Goal: Task Accomplishment & Management: Complete application form

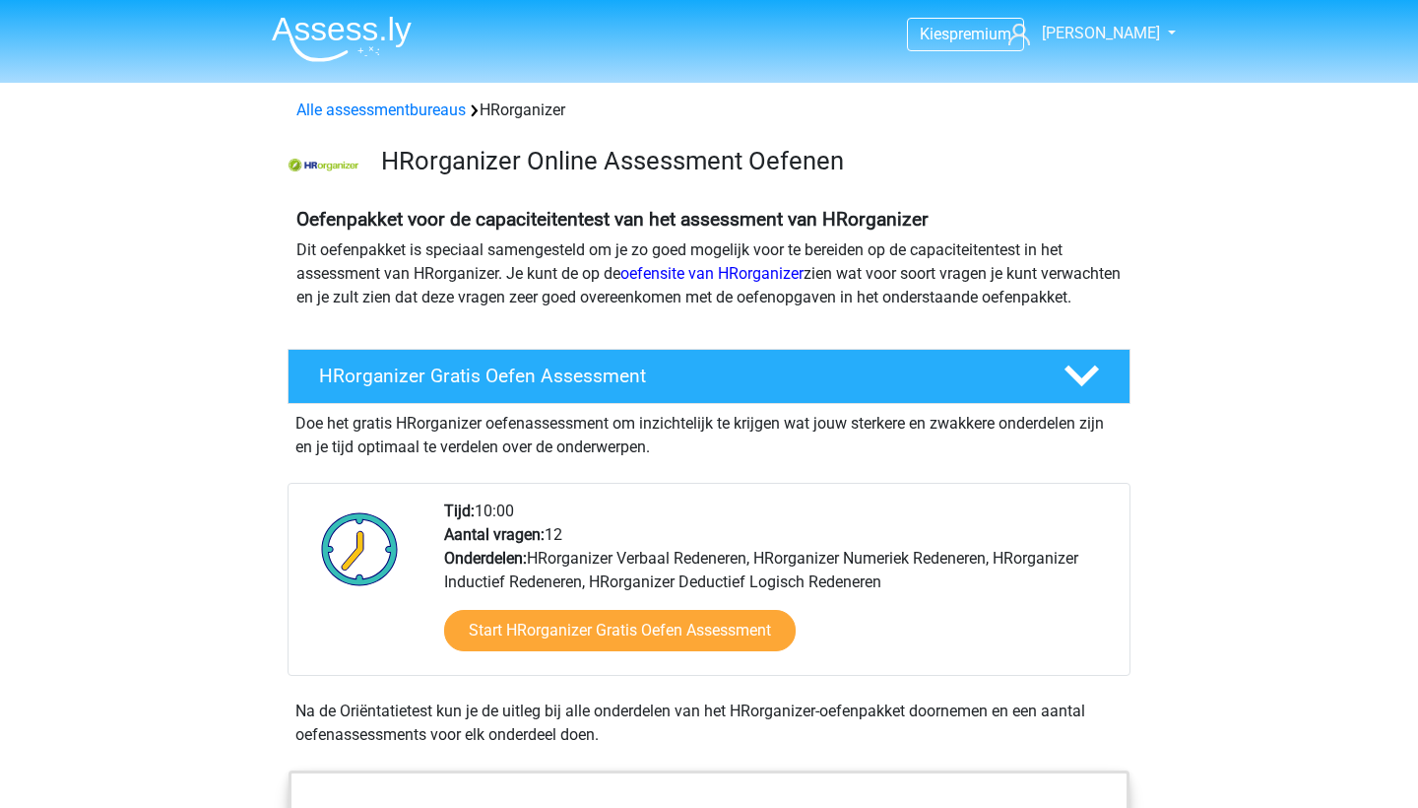
click at [622, 651] on link "Start HRorganizer Gratis Oefen Assessment" at bounding box center [620, 630] width 352 height 41
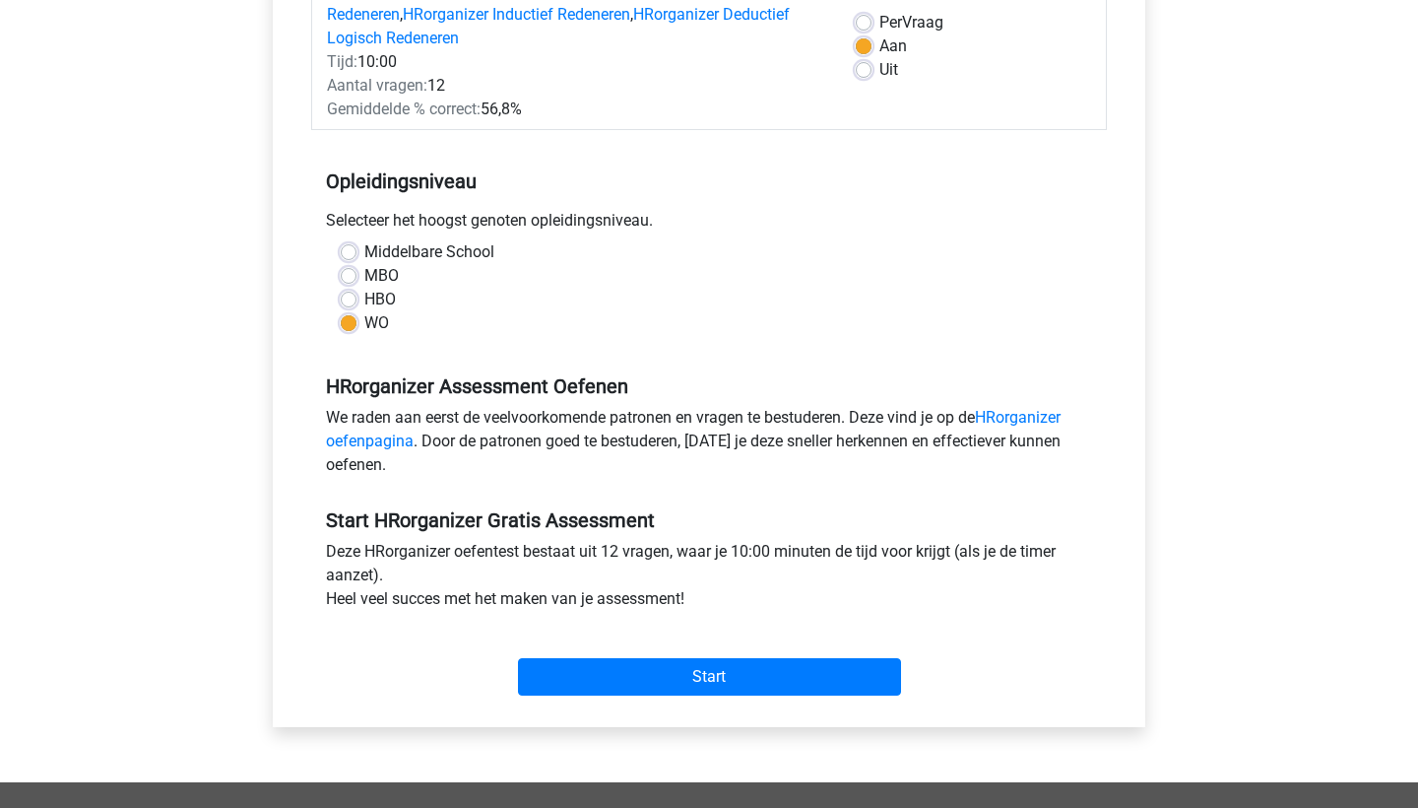
scroll to position [313, 0]
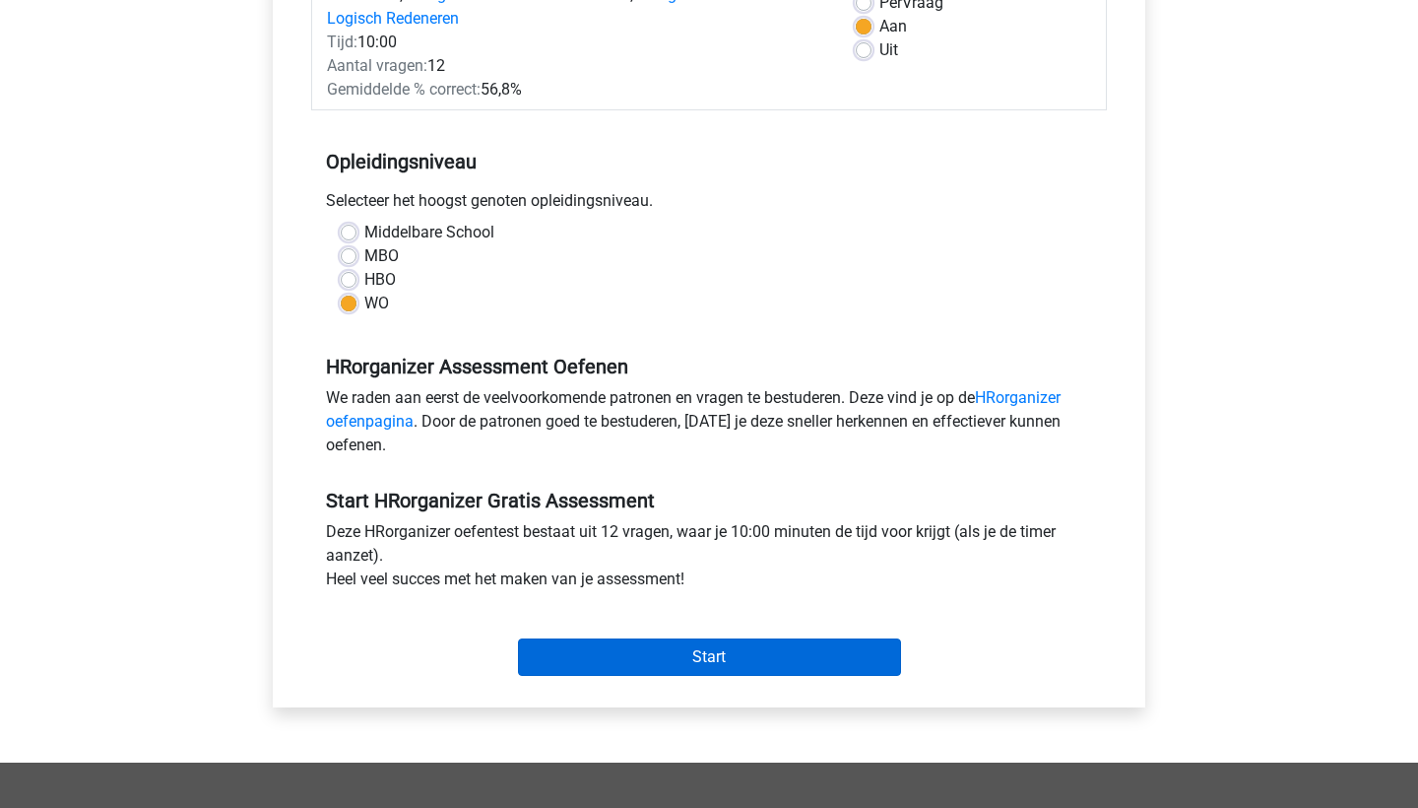
click at [808, 670] on input "Start" at bounding box center [709, 656] width 383 height 37
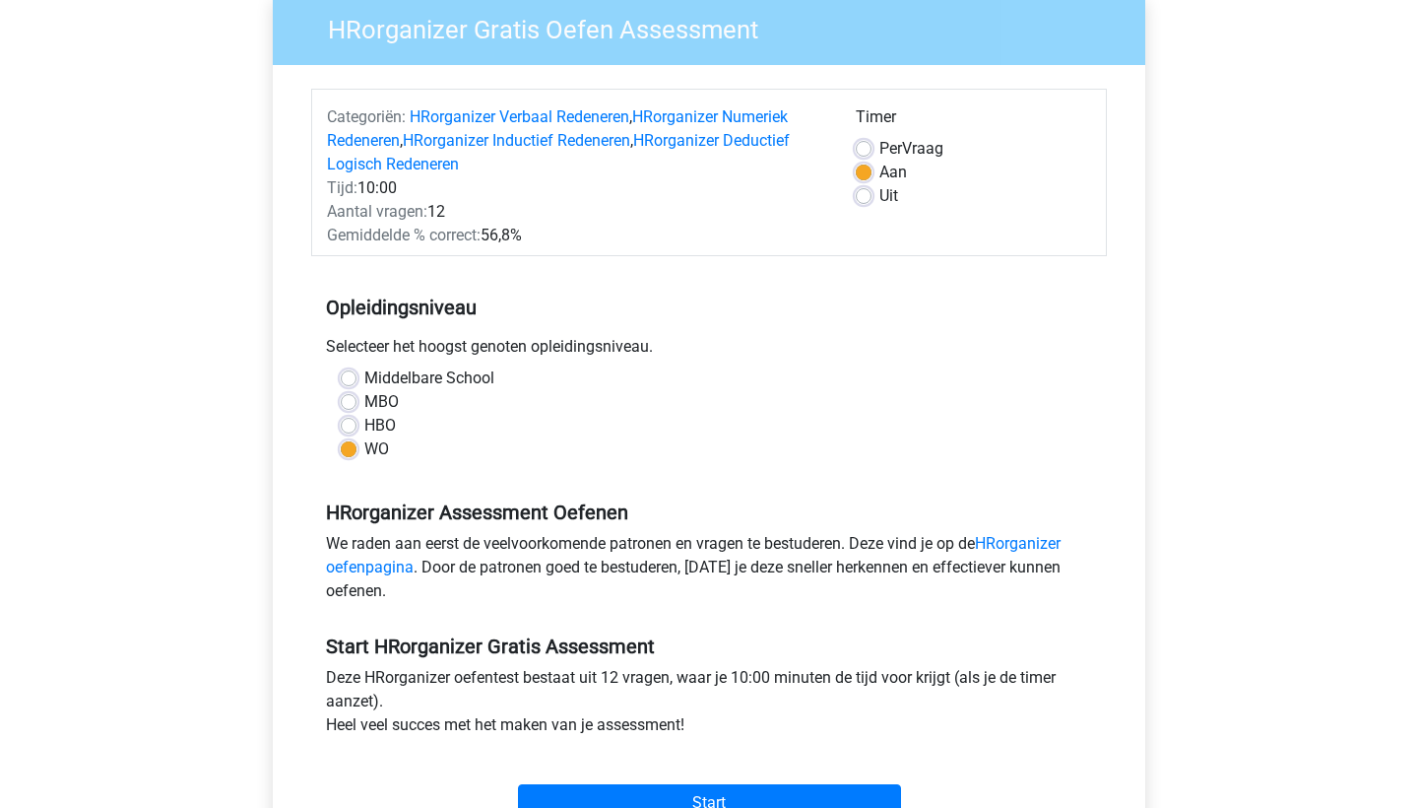
scroll to position [202, 0]
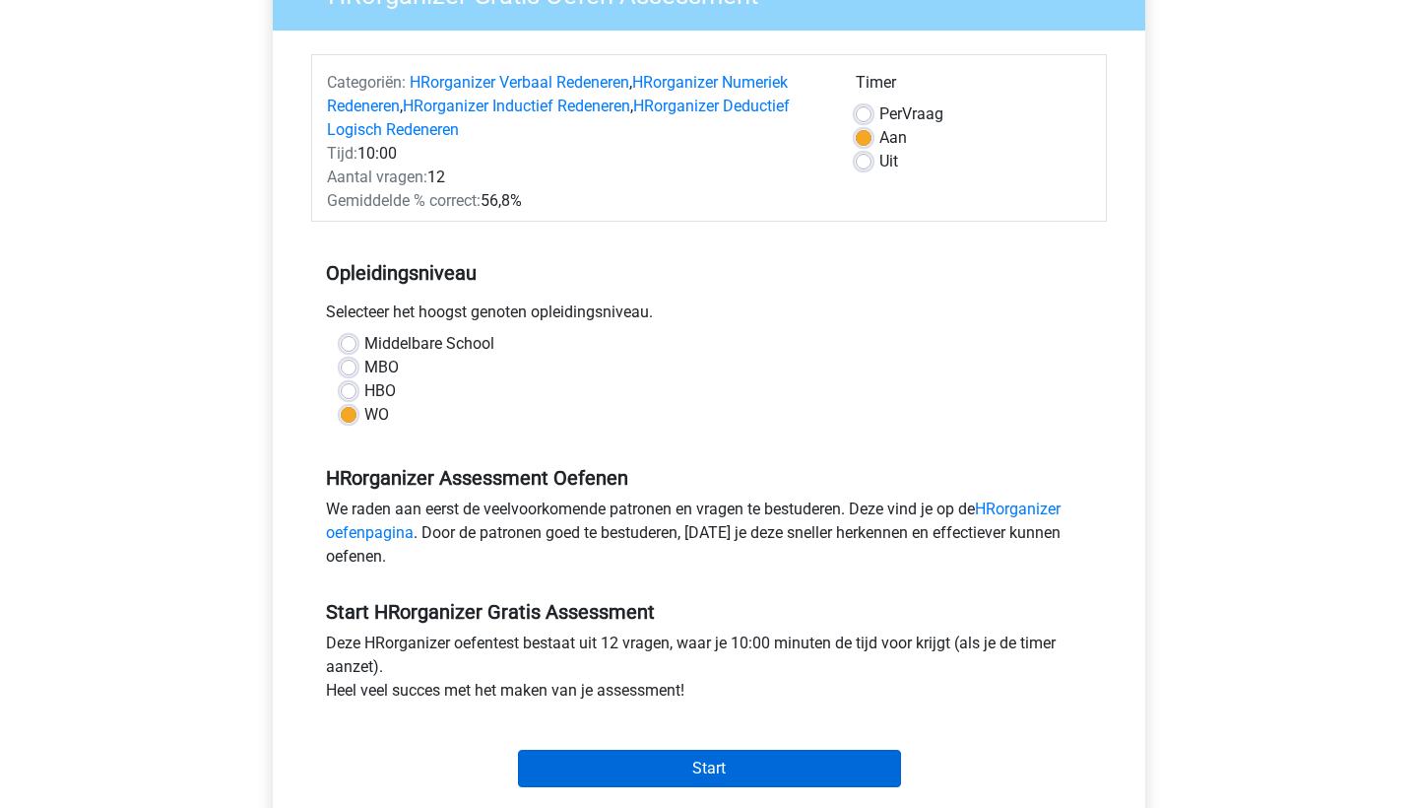
click at [818, 771] on input "Start" at bounding box center [709, 767] width 383 height 37
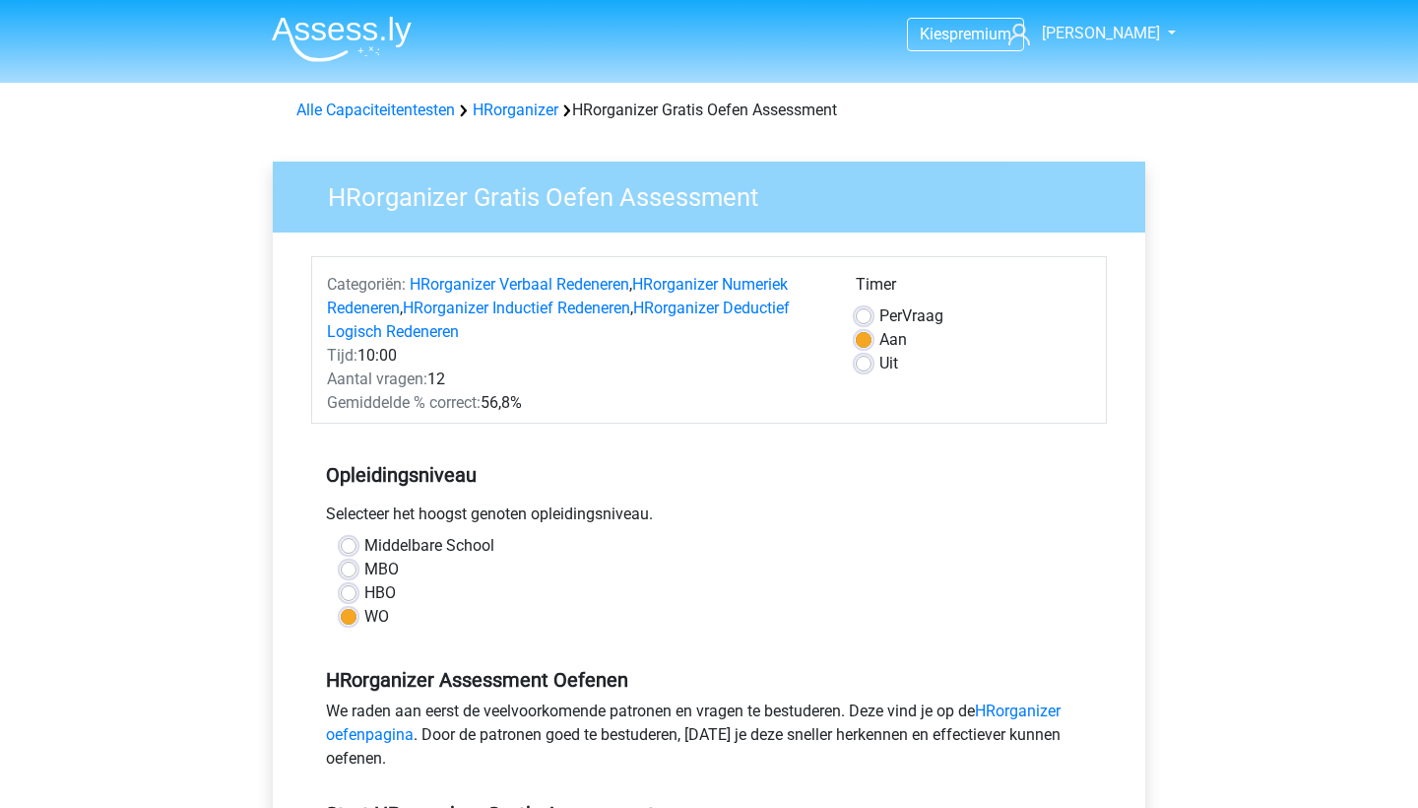
scroll to position [0, 0]
click at [298, 24] on img at bounding box center [342, 39] width 140 height 46
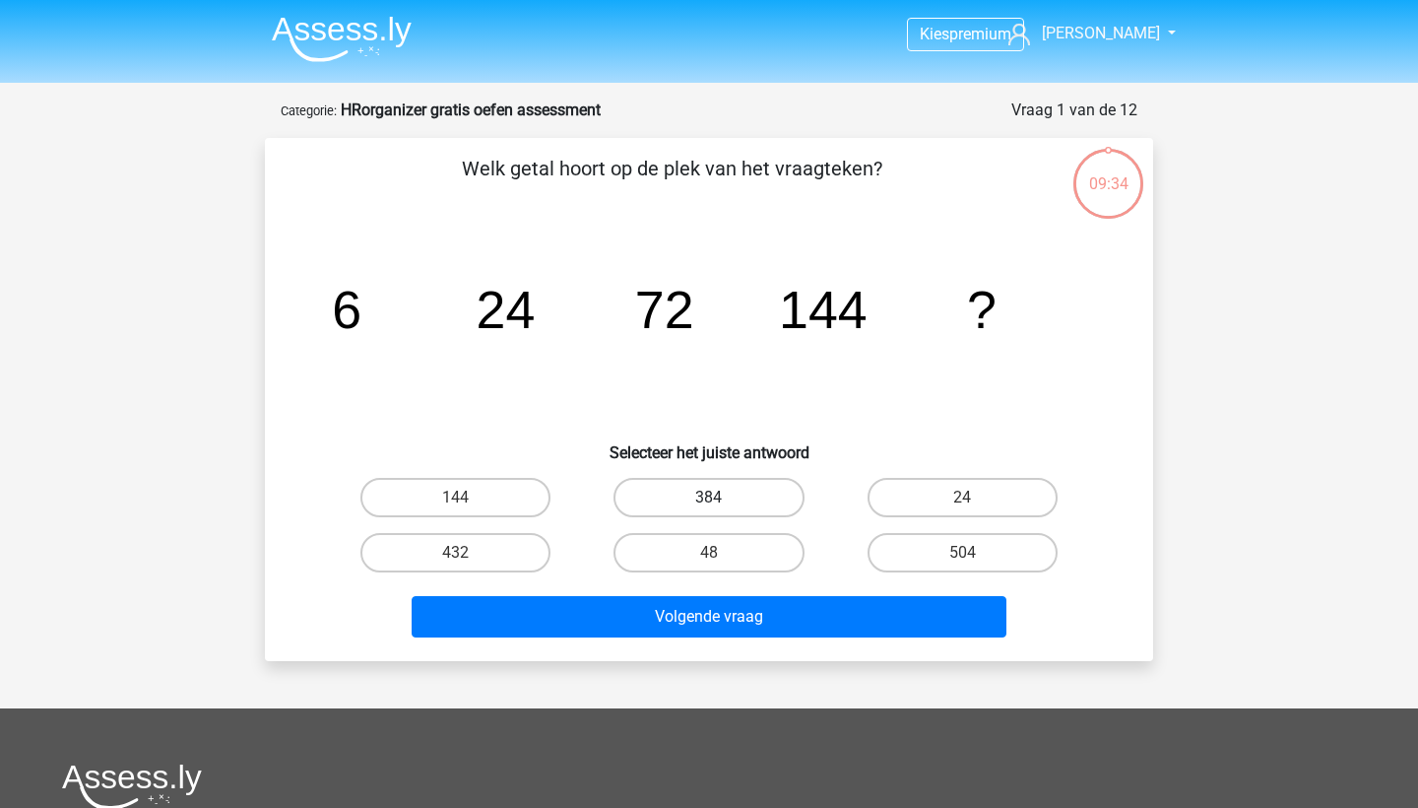
click at [769, 484] on label "384" at bounding box center [709, 497] width 190 height 39
click at [722, 497] on input "384" at bounding box center [715, 503] width 13 height 13
radio input "true"
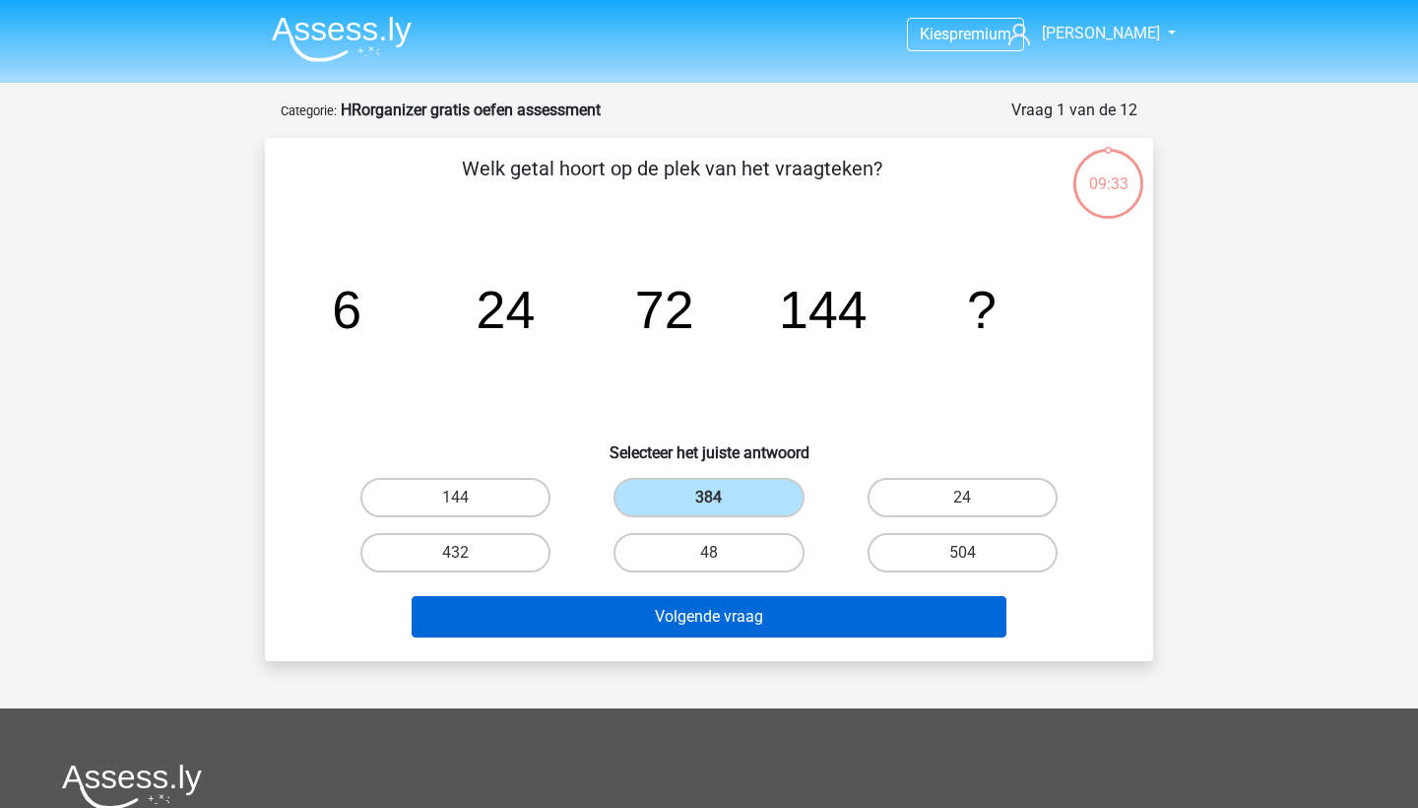
click at [769, 603] on button "Volgende vraag" at bounding box center [710, 616] width 596 height 41
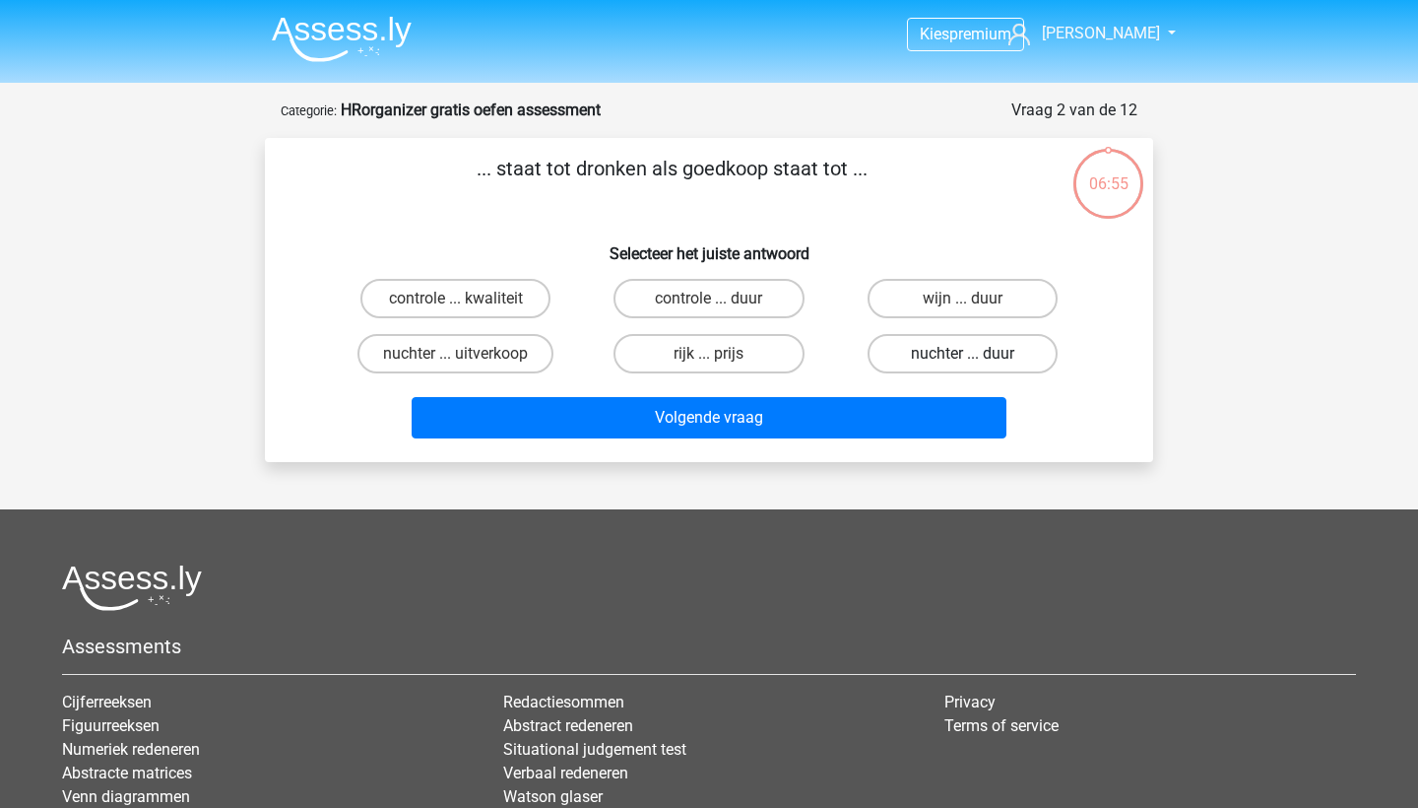
click at [982, 358] on label "nuchter ... duur" at bounding box center [963, 353] width 190 height 39
click at [975, 358] on input "nuchter ... duur" at bounding box center [968, 360] width 13 height 13
radio input "true"
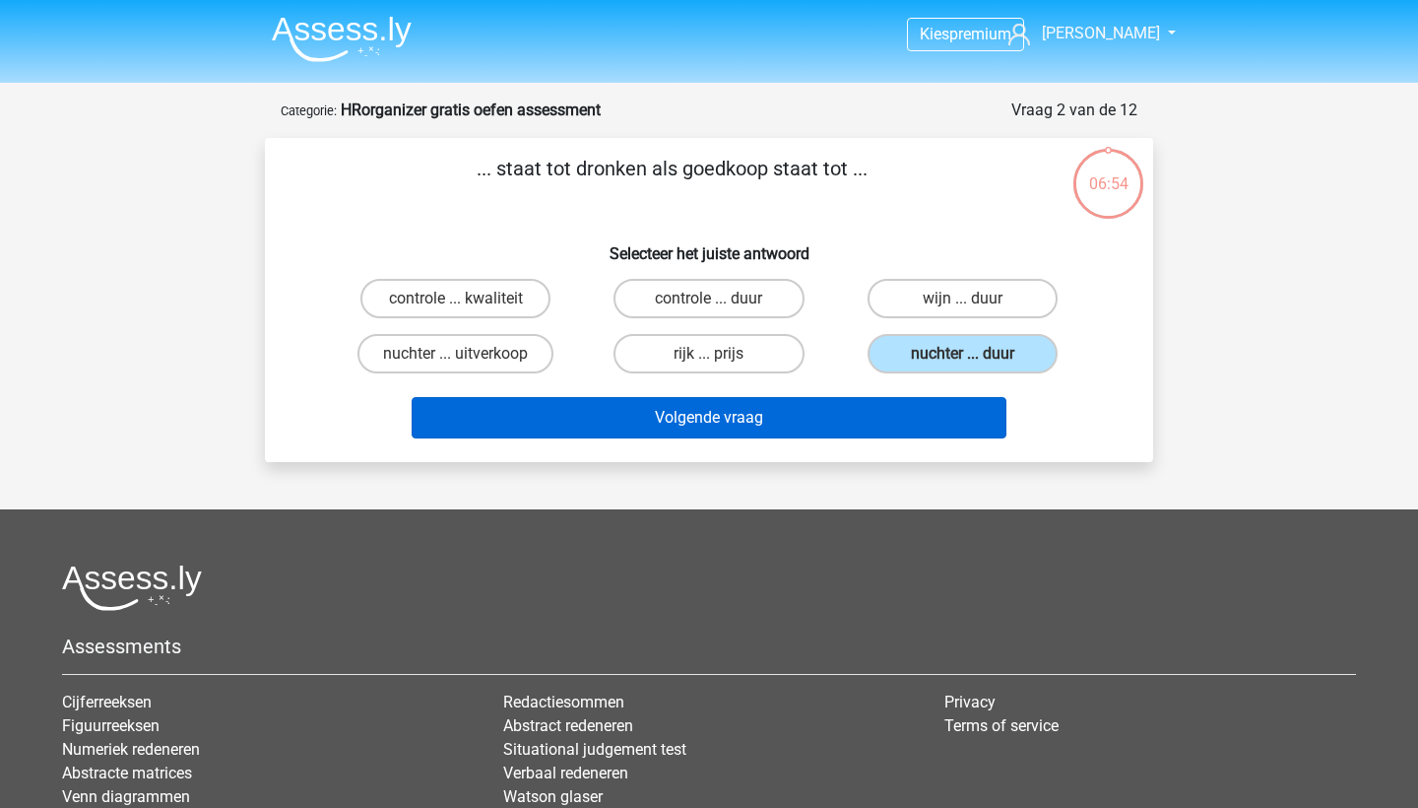
click at [917, 421] on button "Volgende vraag" at bounding box center [710, 417] width 596 height 41
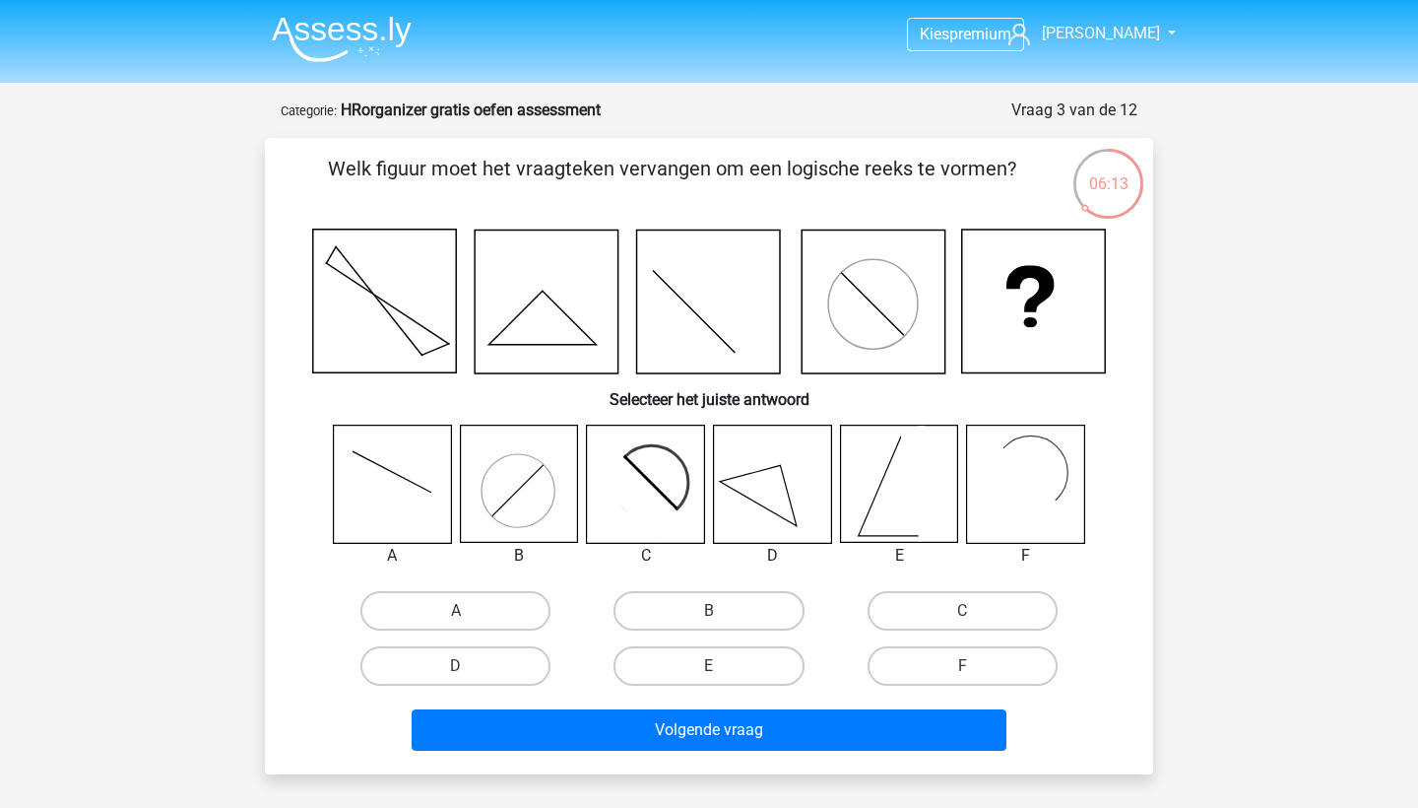
click at [752, 502] on icon at bounding box center [772, 483] width 117 height 117
click at [509, 664] on label "D" at bounding box center [455, 665] width 190 height 39
click at [469, 666] on input "D" at bounding box center [462, 672] width 13 height 13
radio input "true"
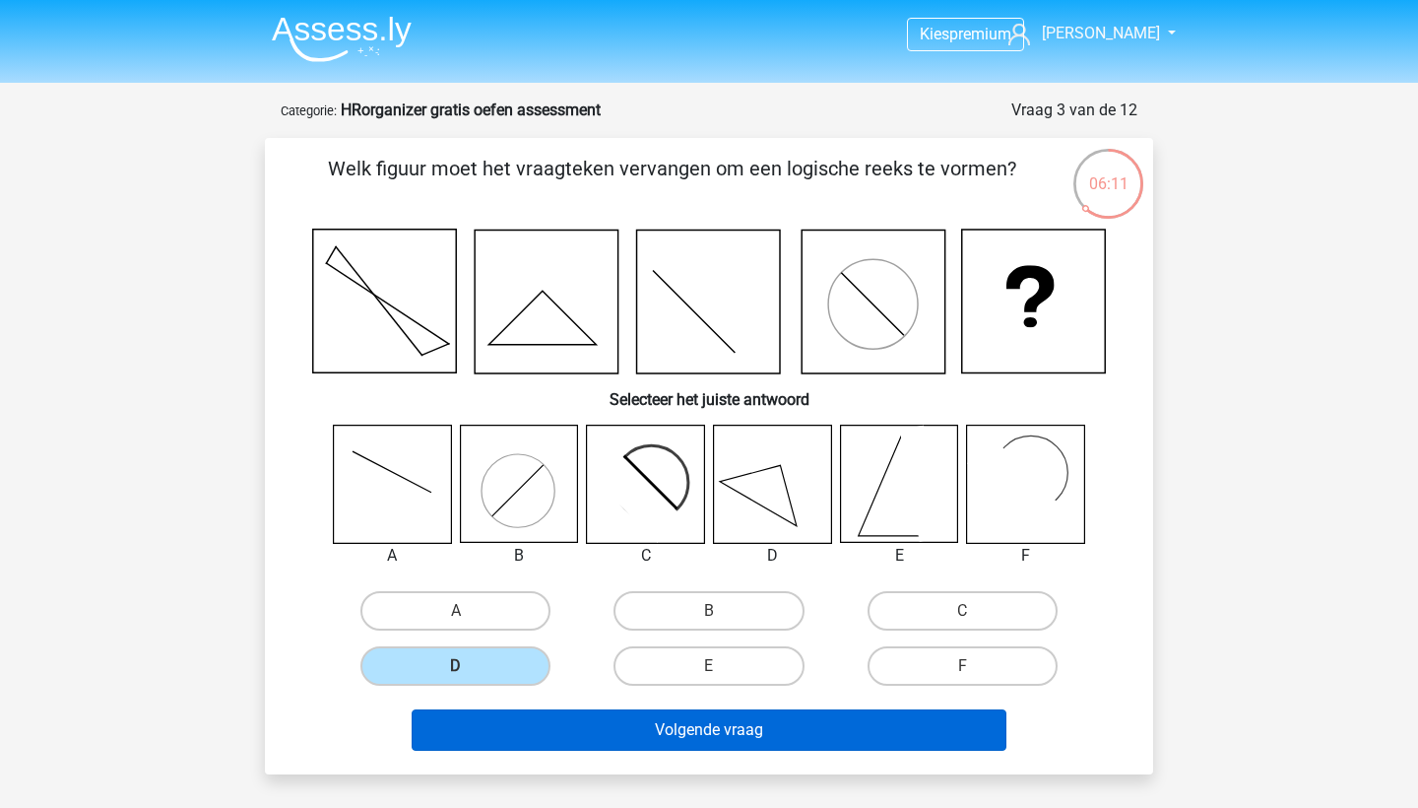
click at [590, 719] on button "Volgende vraag" at bounding box center [710, 729] width 596 height 41
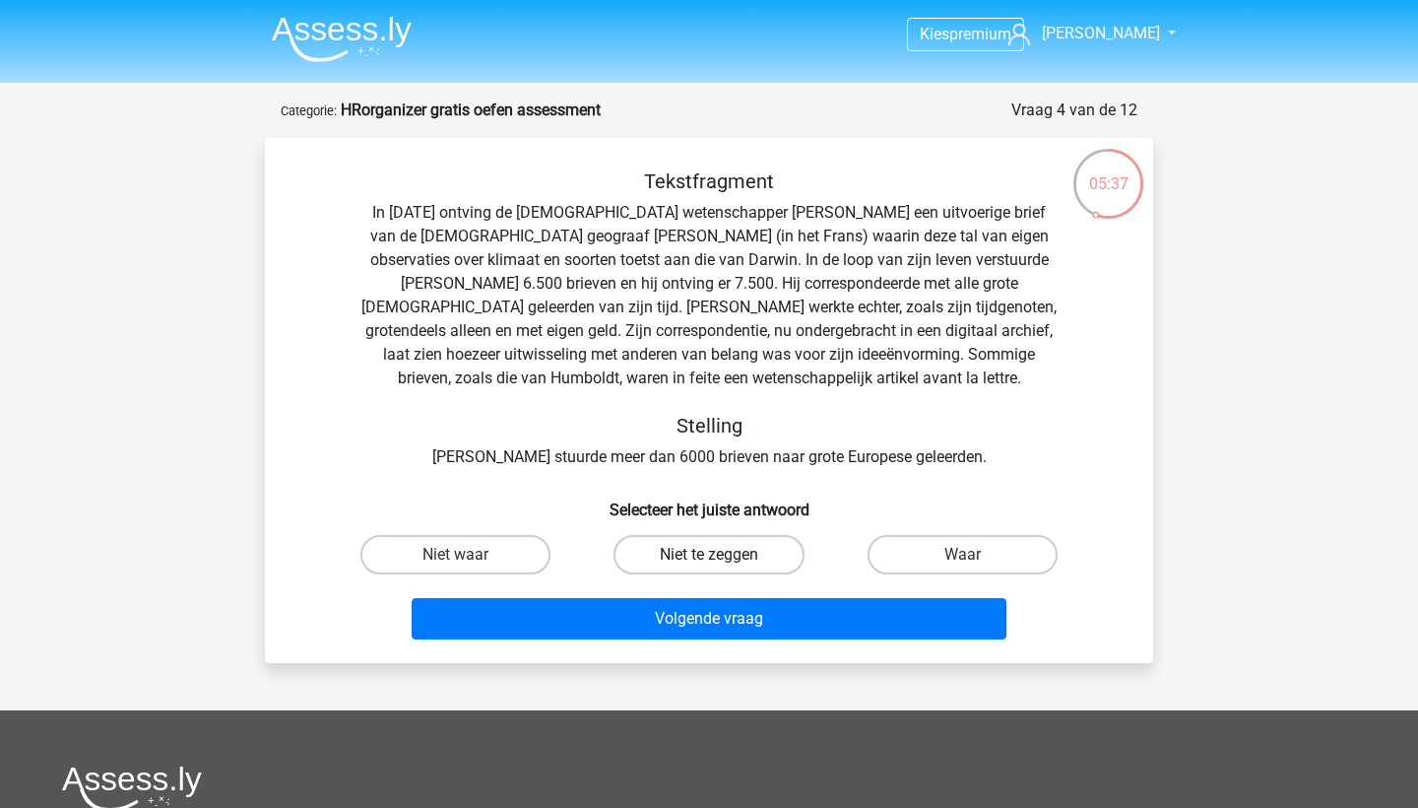
click at [753, 562] on label "Niet te zeggen" at bounding box center [709, 554] width 190 height 39
click at [722, 562] on input "Niet te zeggen" at bounding box center [715, 560] width 13 height 13
radio input "true"
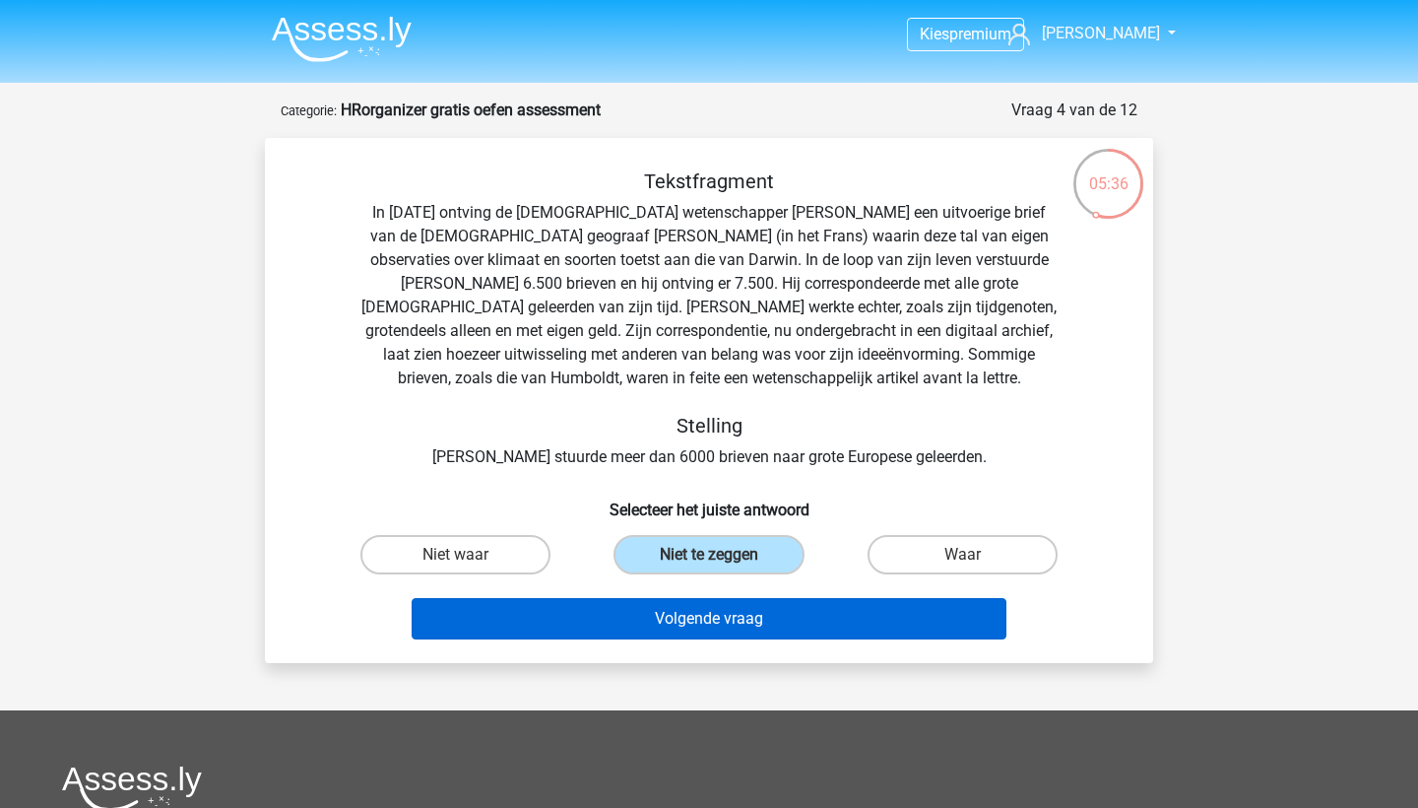
click at [766, 626] on button "Volgende vraag" at bounding box center [710, 618] width 596 height 41
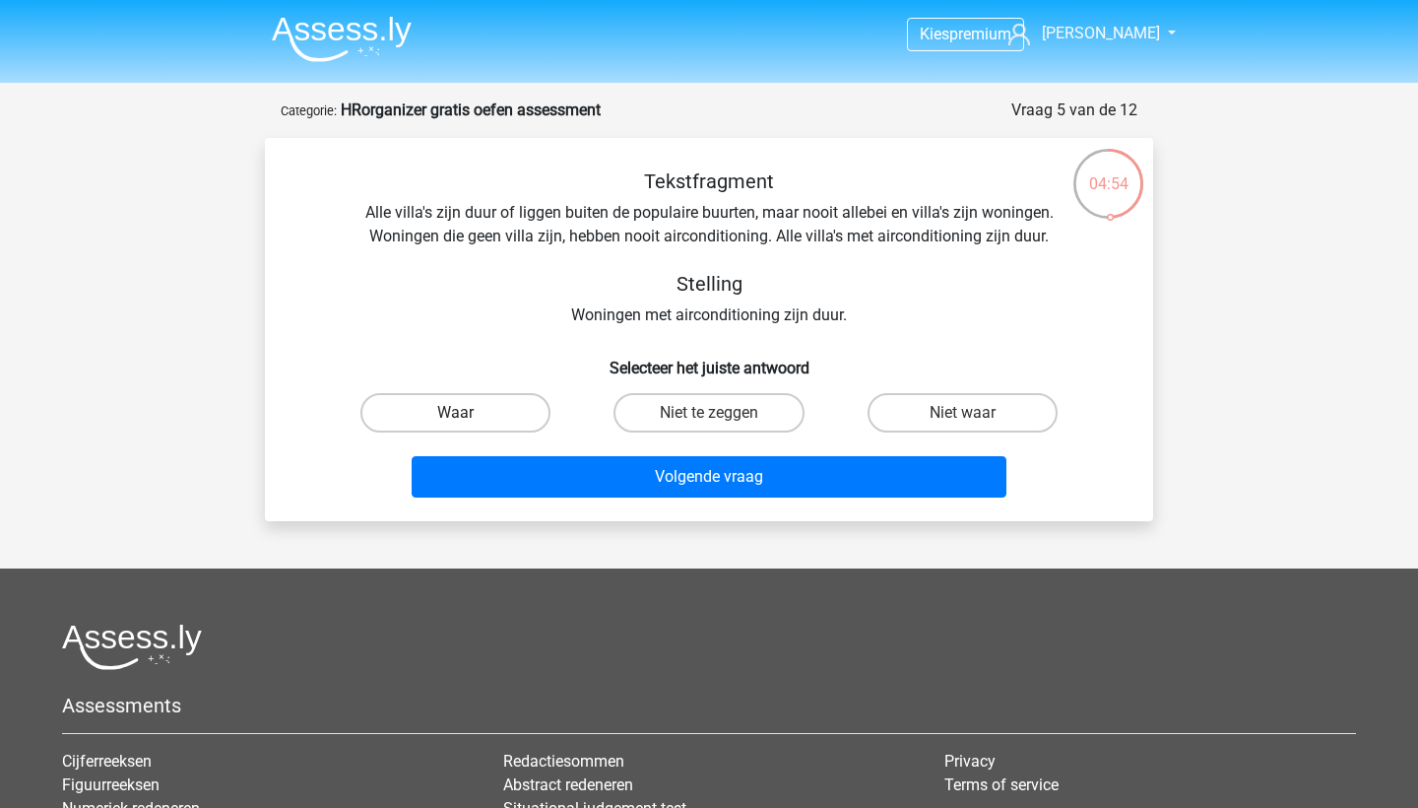
click at [544, 399] on label "Waar" at bounding box center [455, 412] width 190 height 39
click at [469, 413] on input "Waar" at bounding box center [462, 419] width 13 height 13
radio input "true"
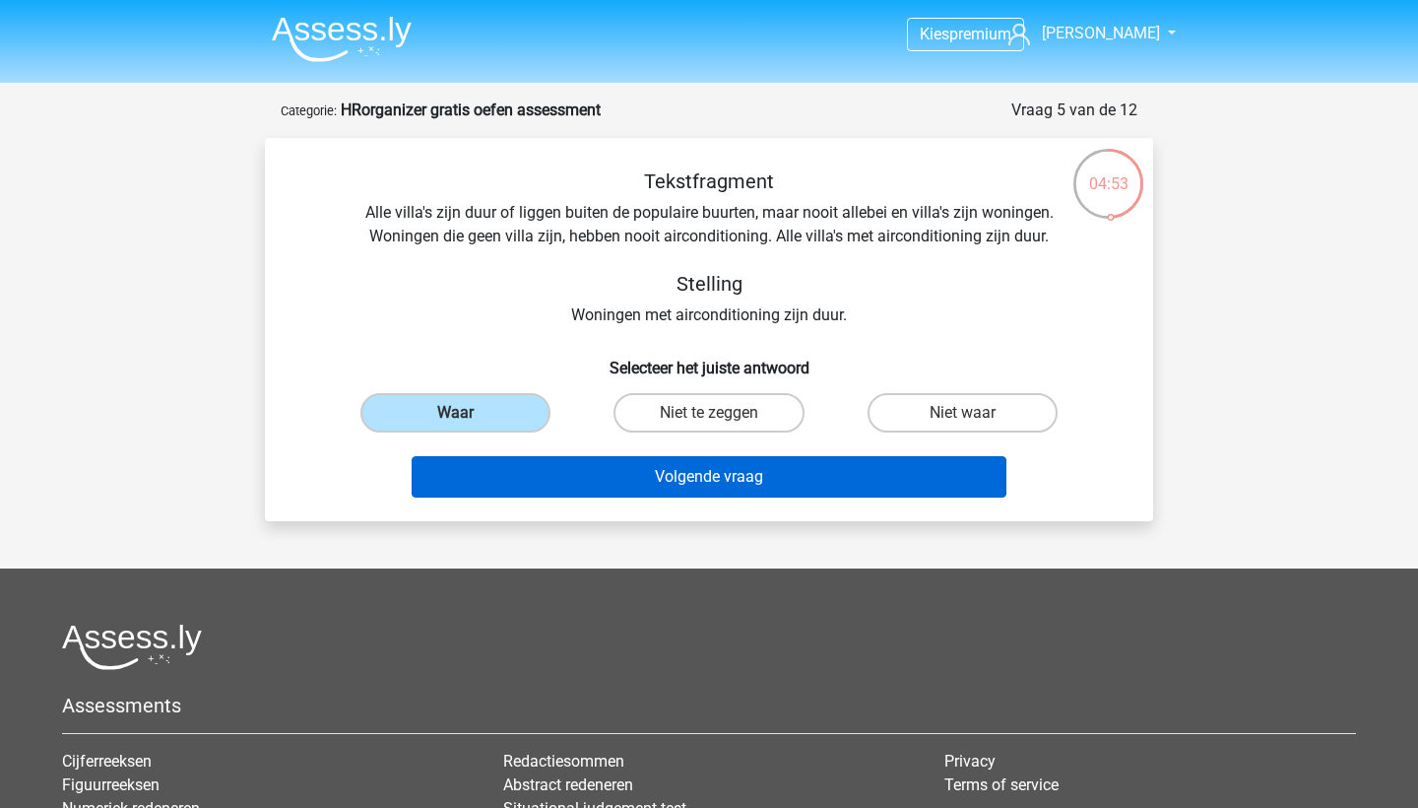
click at [604, 464] on button "Volgende vraag" at bounding box center [710, 476] width 596 height 41
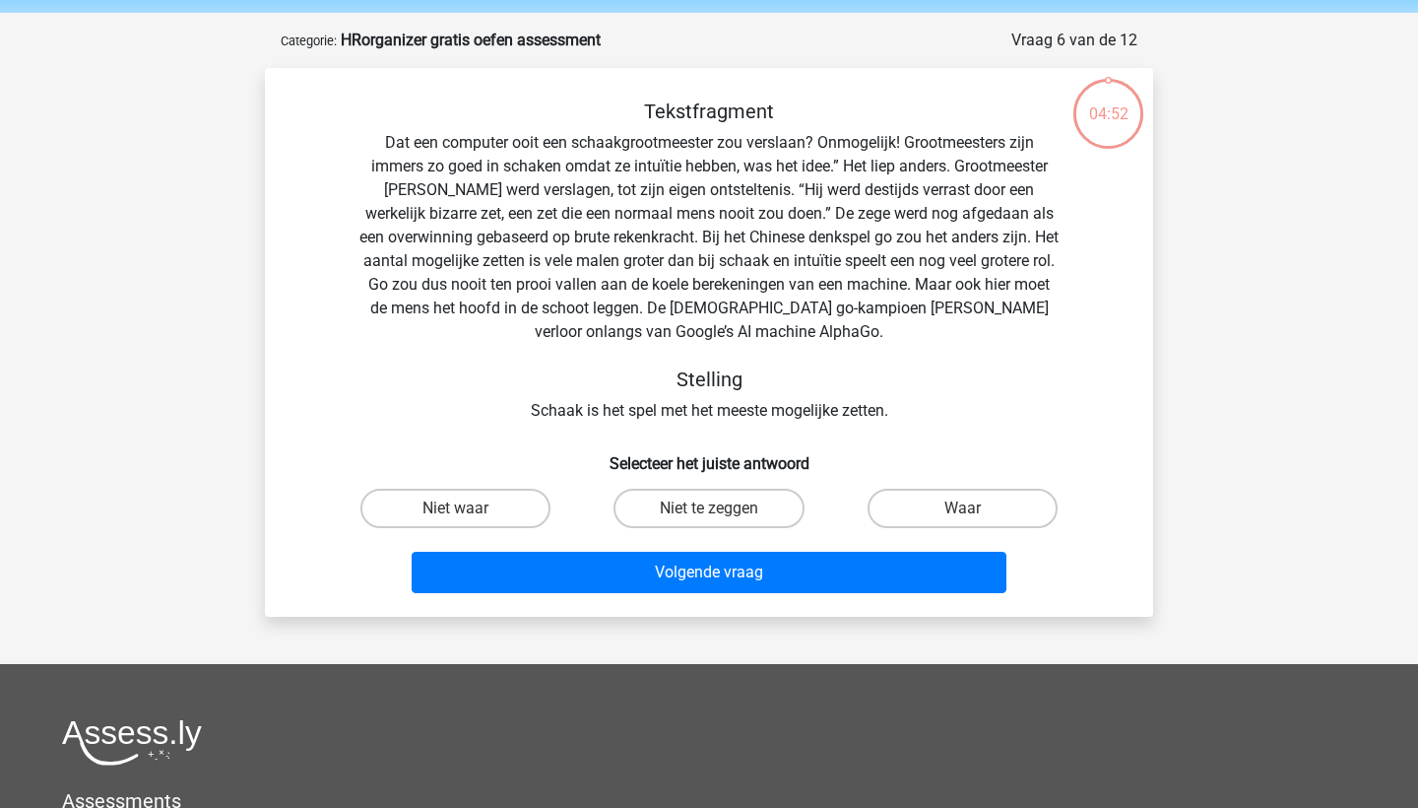
scroll to position [67, 0]
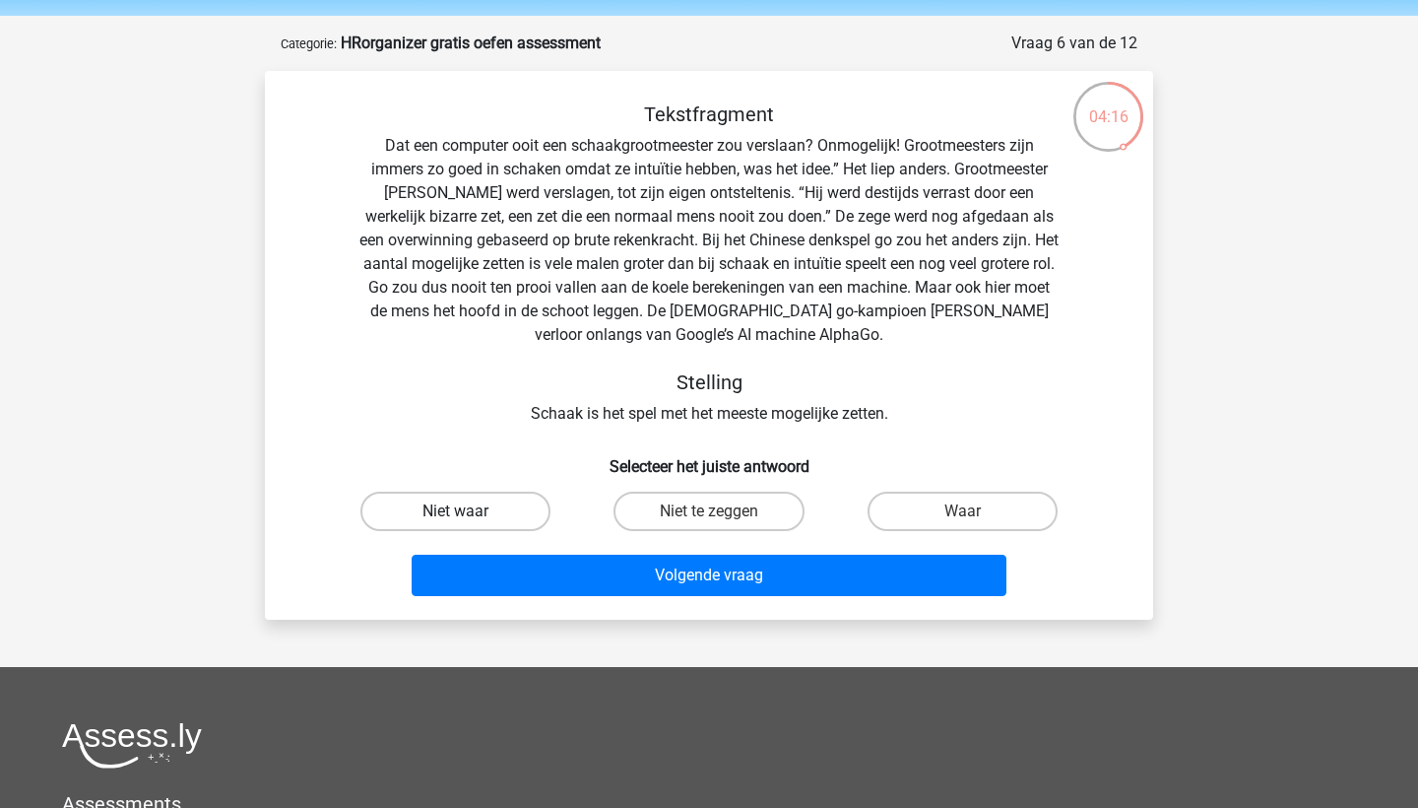
click at [500, 507] on label "Niet waar" at bounding box center [455, 510] width 190 height 39
click at [469, 511] on input "Niet waar" at bounding box center [462, 517] width 13 height 13
radio input "true"
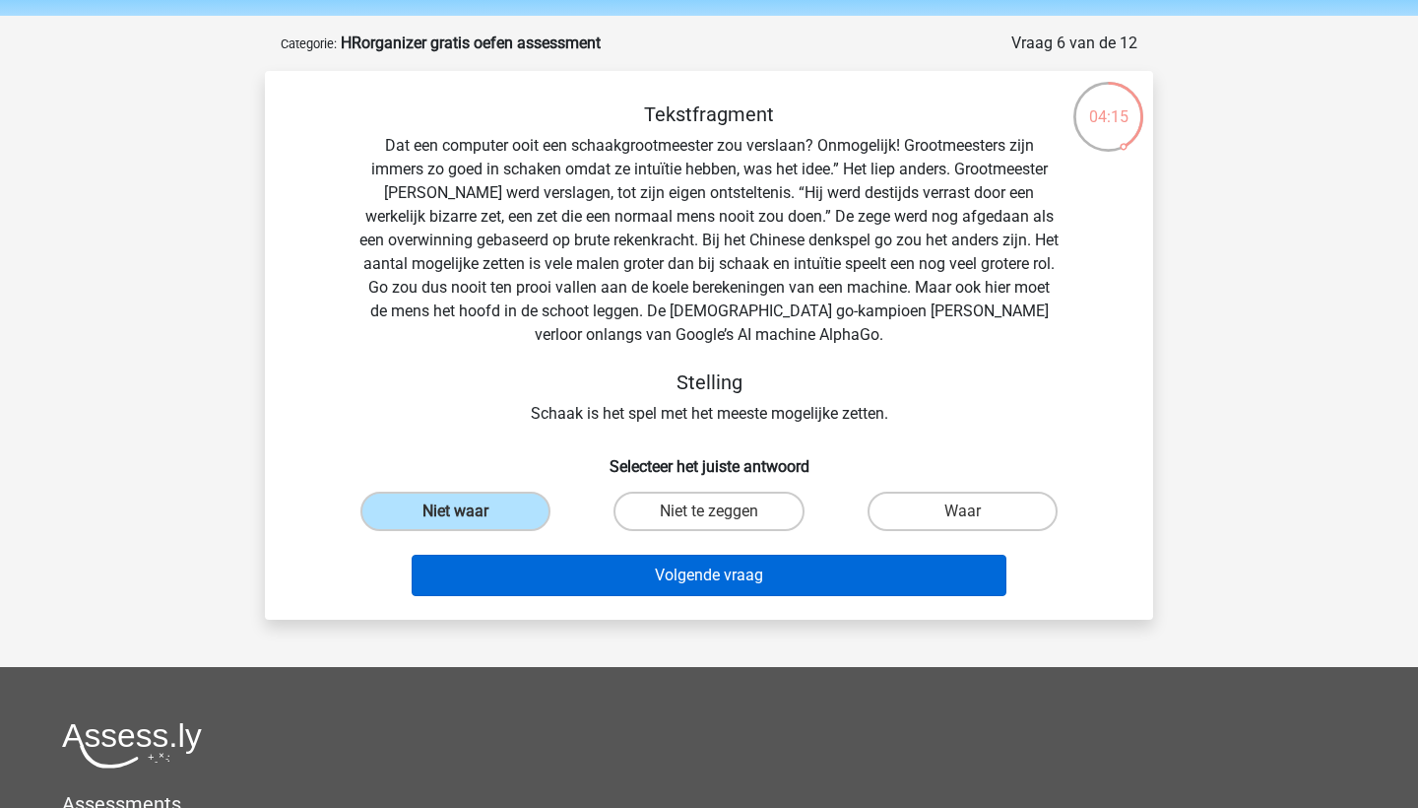
click at [607, 562] on button "Volgende vraag" at bounding box center [710, 574] width 596 height 41
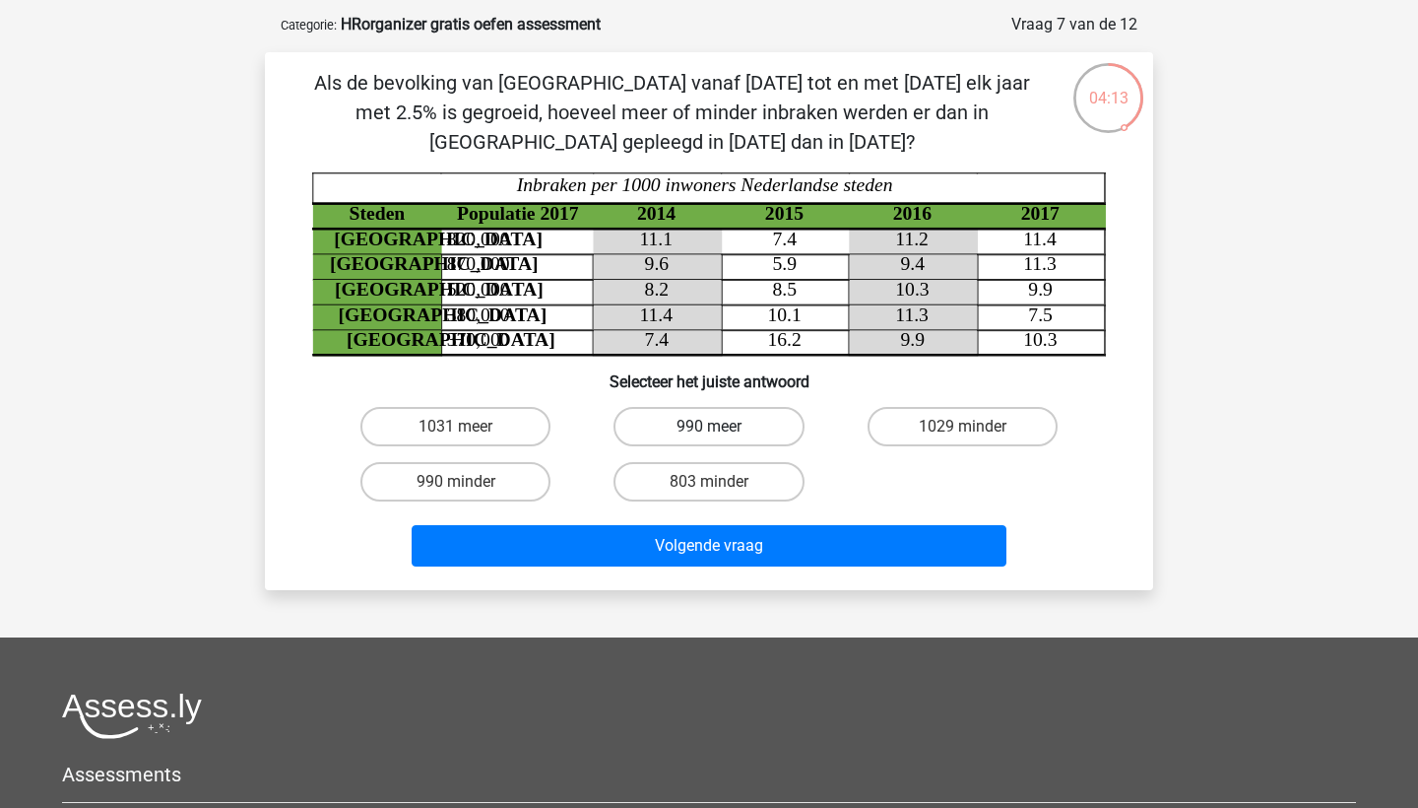
scroll to position [77, 0]
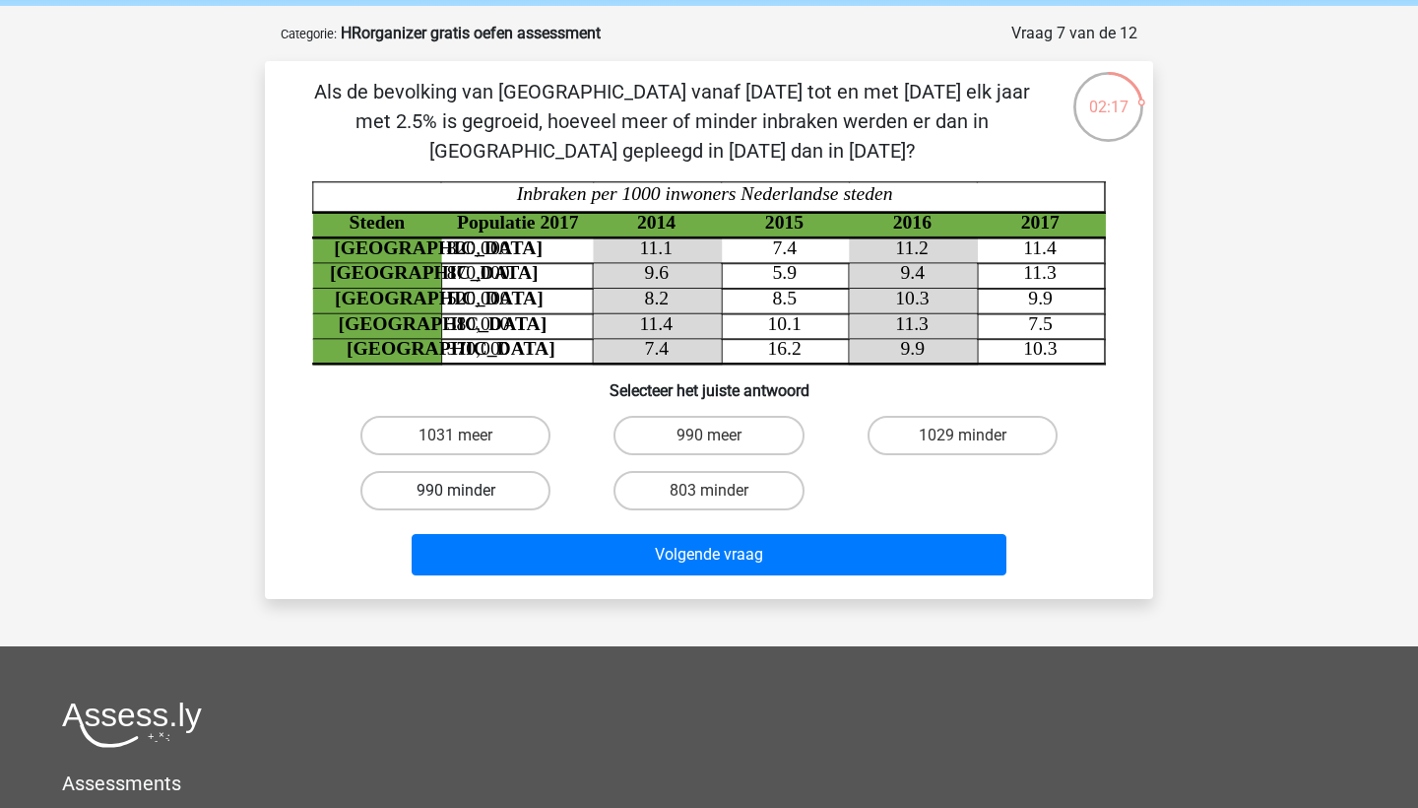
click at [492, 486] on label "990 minder" at bounding box center [455, 490] width 190 height 39
click at [469, 490] on input "990 minder" at bounding box center [462, 496] width 13 height 13
radio input "true"
click at [723, 439] on label "990 meer" at bounding box center [709, 435] width 190 height 39
click at [722, 439] on input "990 meer" at bounding box center [715, 441] width 13 height 13
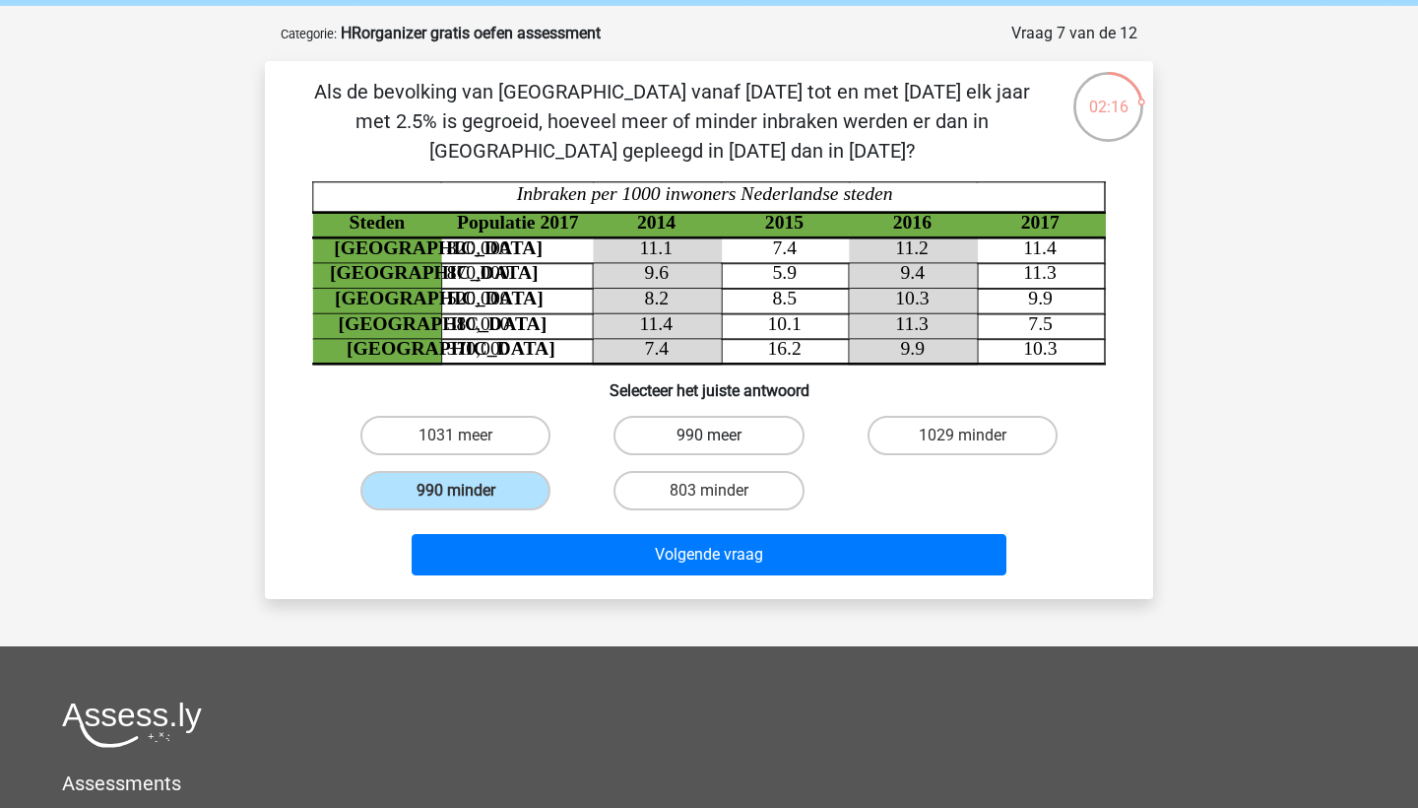
radio input "true"
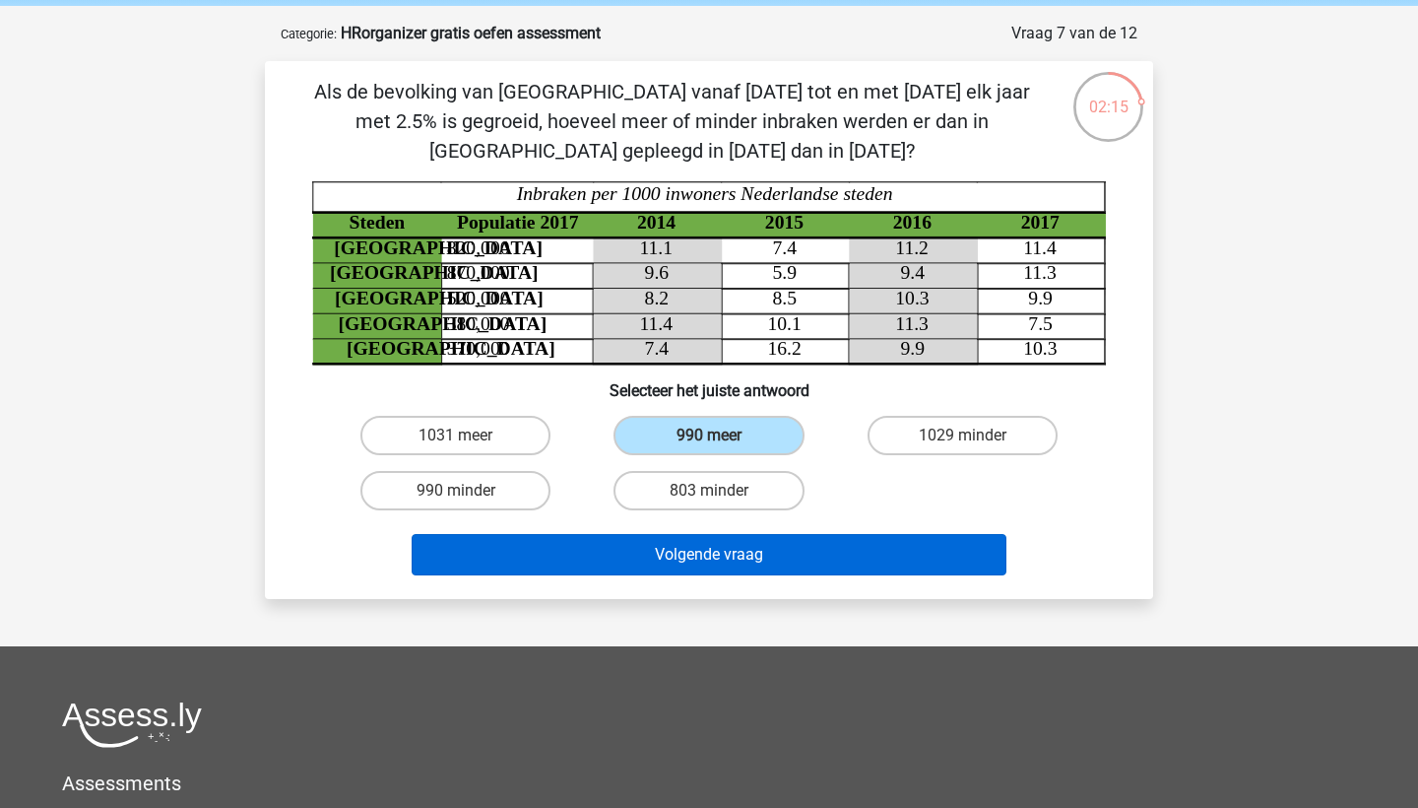
click at [703, 558] on button "Volgende vraag" at bounding box center [710, 554] width 596 height 41
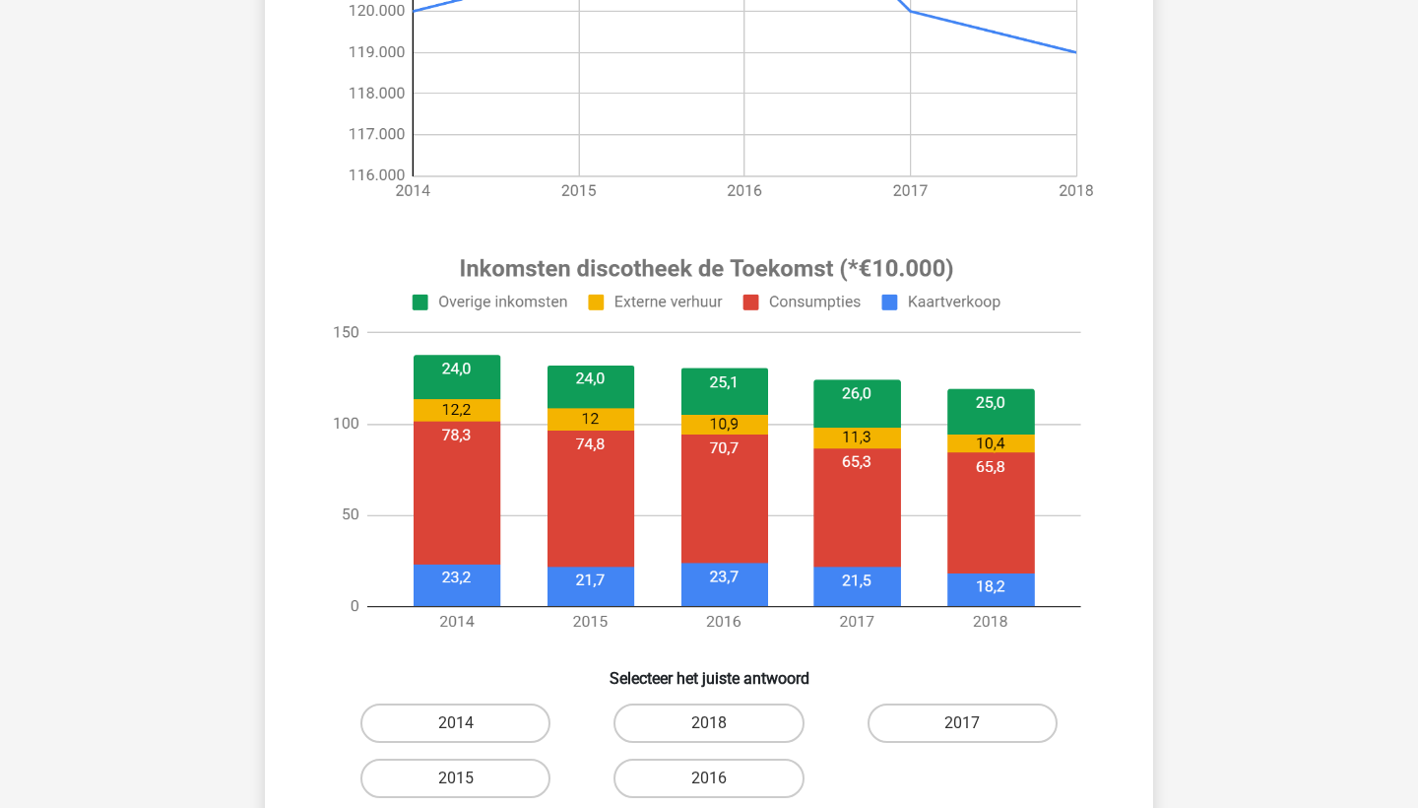
scroll to position [505, 0]
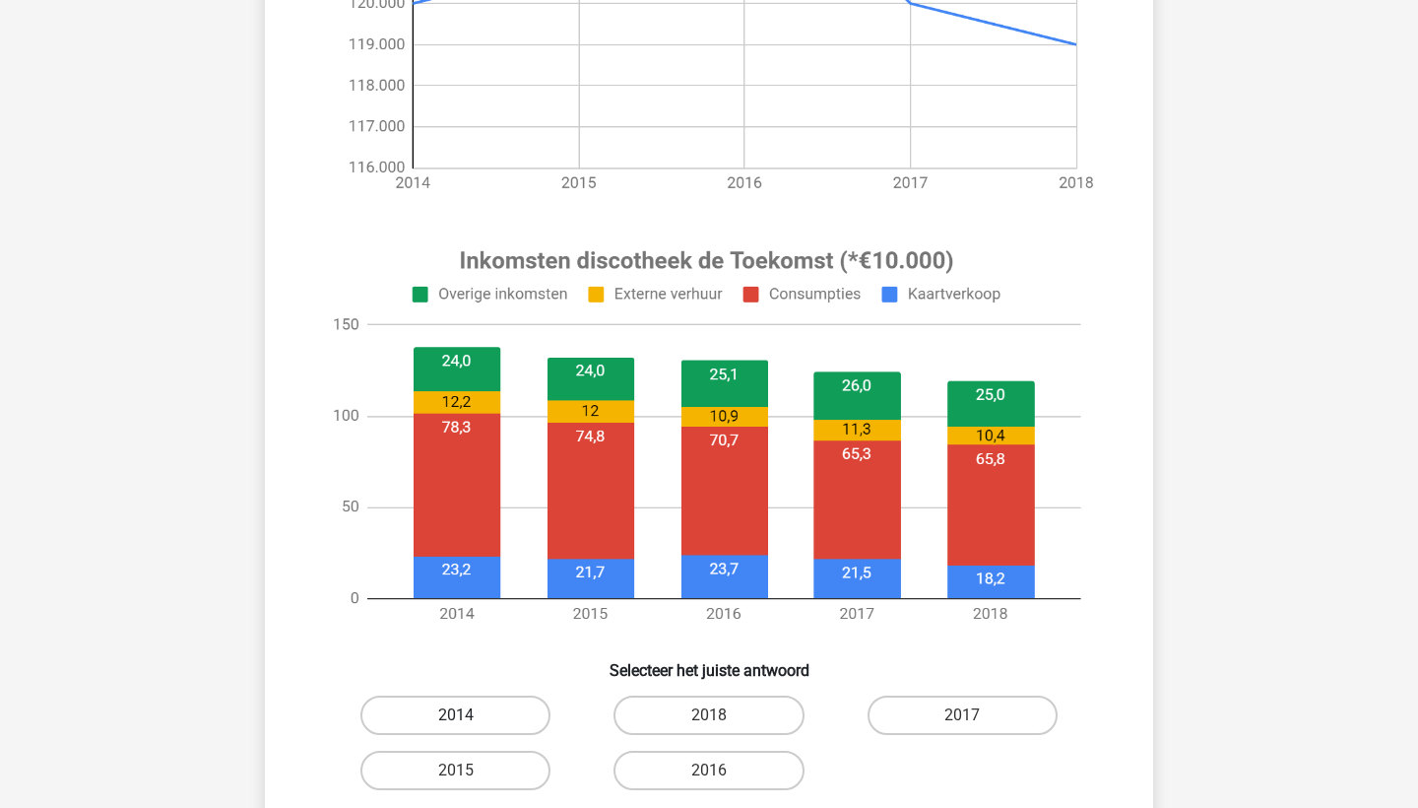
click at [477, 704] on label "2014" at bounding box center [455, 714] width 190 height 39
click at [469, 715] on input "2014" at bounding box center [462, 721] width 13 height 13
radio input "true"
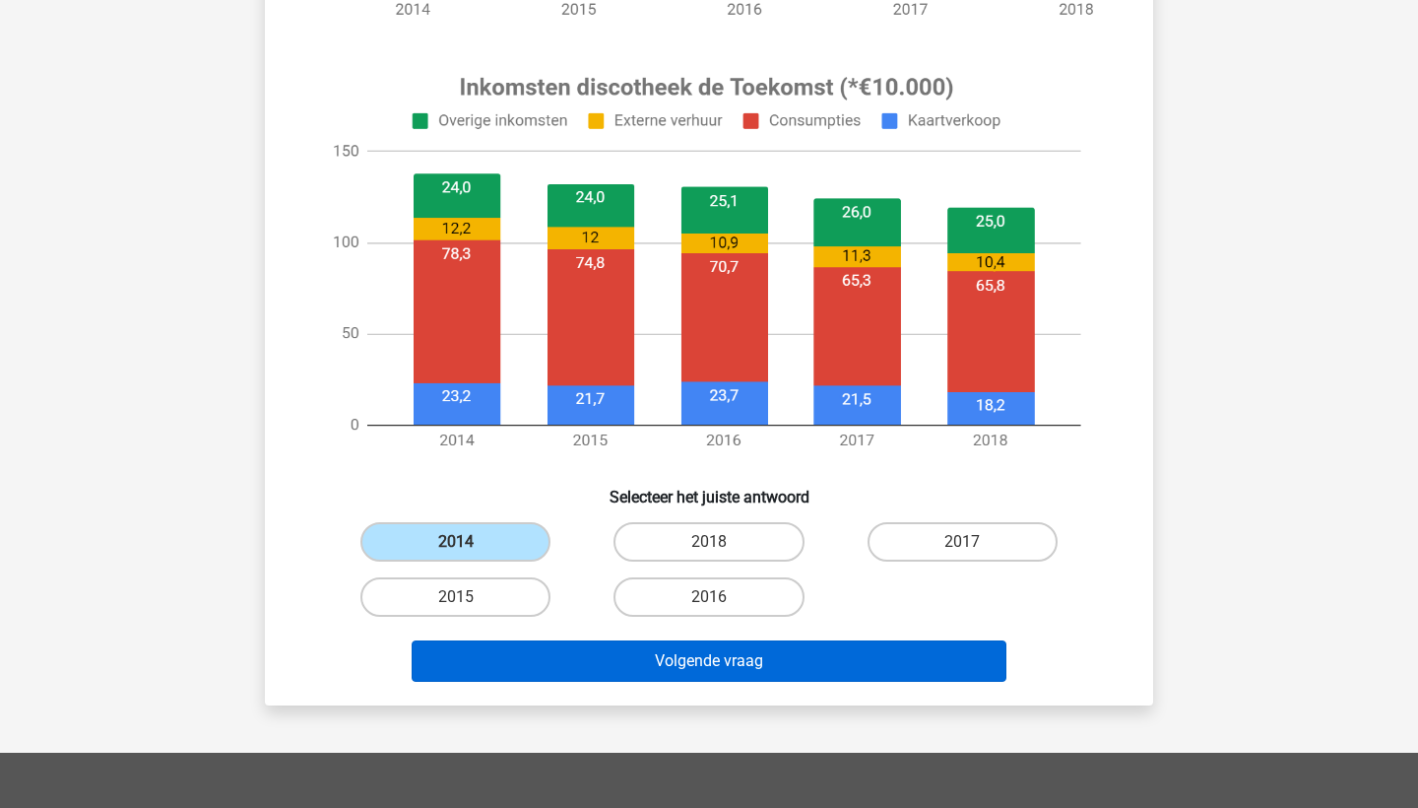
click at [619, 662] on button "Volgende vraag" at bounding box center [710, 660] width 596 height 41
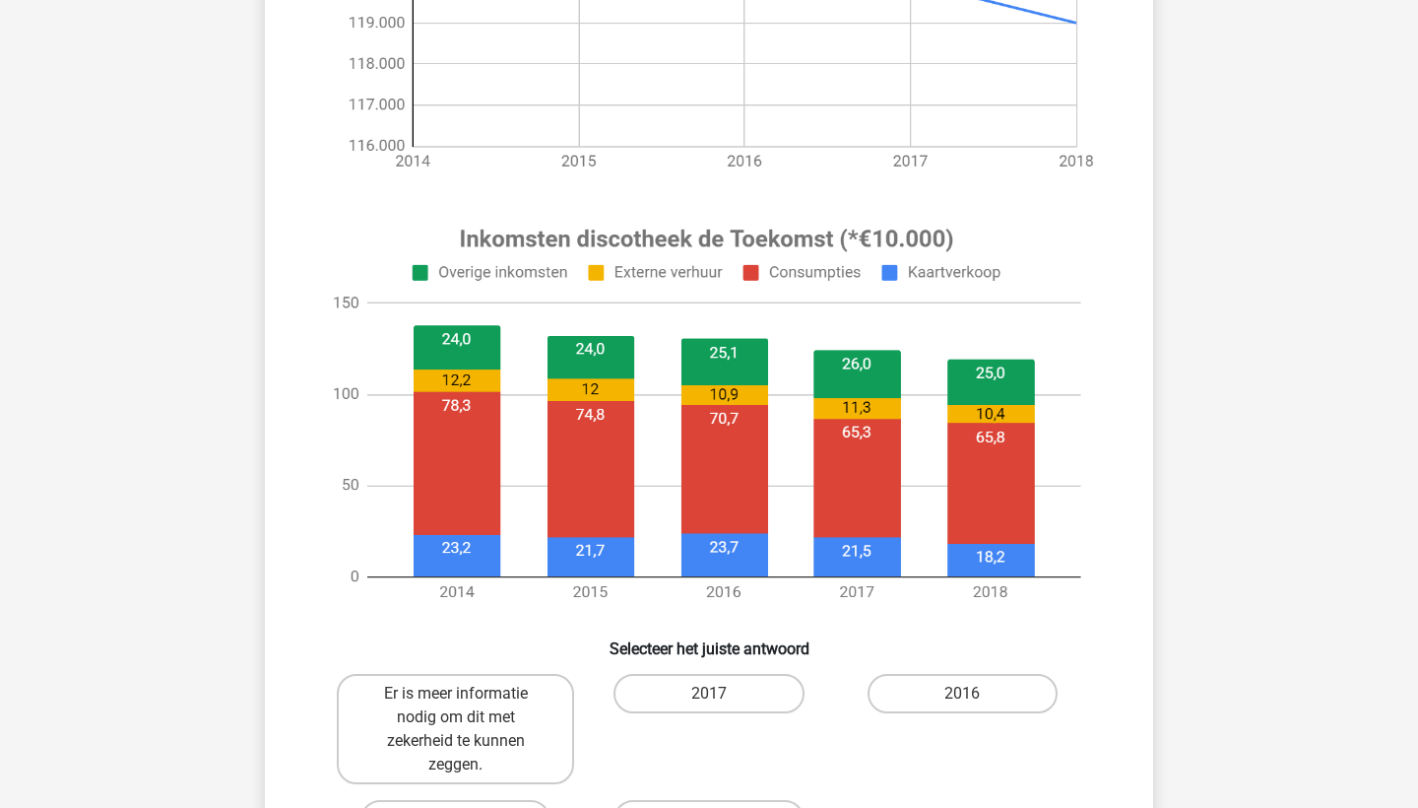
scroll to position [761, 0]
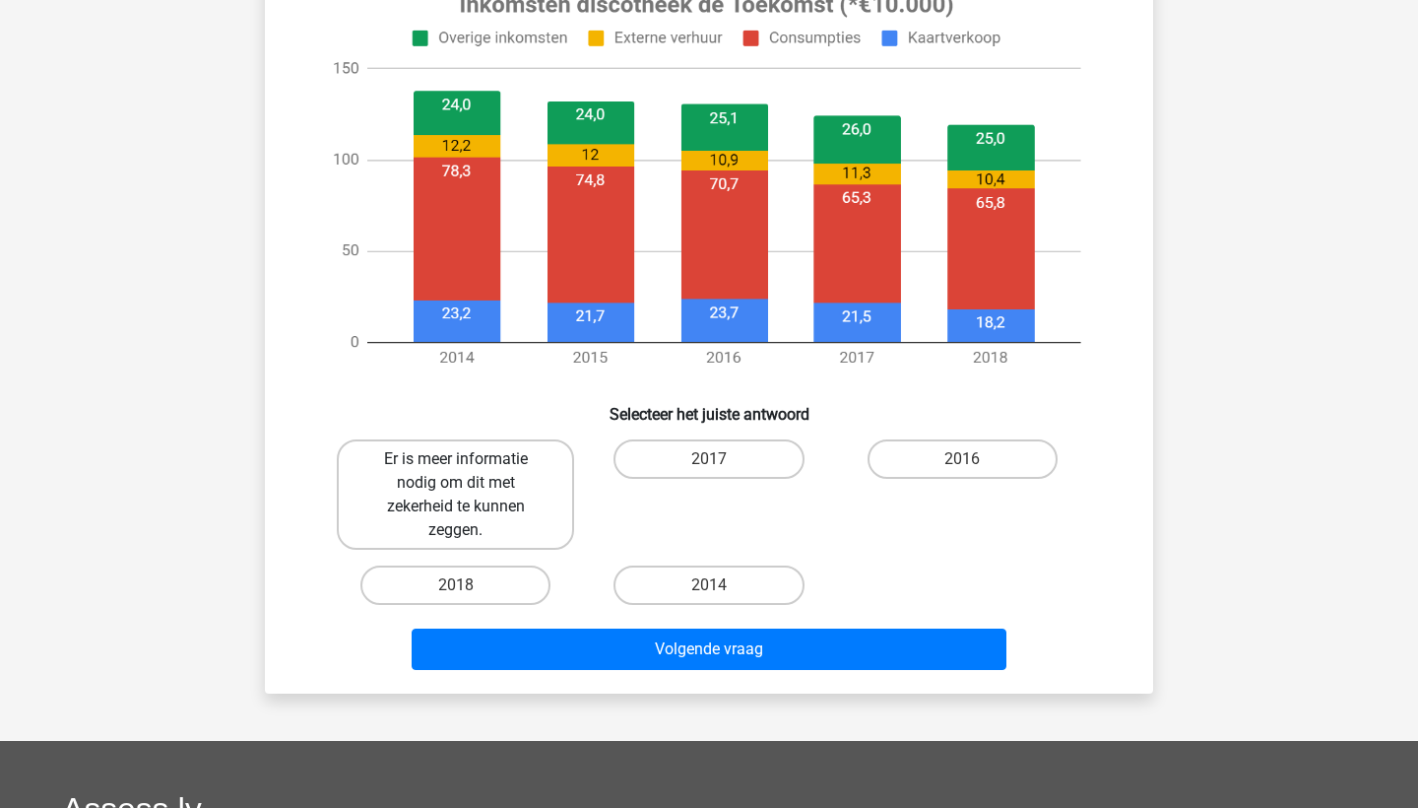
click at [485, 516] on label "Er is meer informatie nodig om dit met zekerheid te kunnen zeggen." at bounding box center [455, 494] width 237 height 110
click at [469, 472] on input "Er is meer informatie nodig om dit met zekerheid te kunnen zeggen." at bounding box center [462, 465] width 13 height 13
radio input "true"
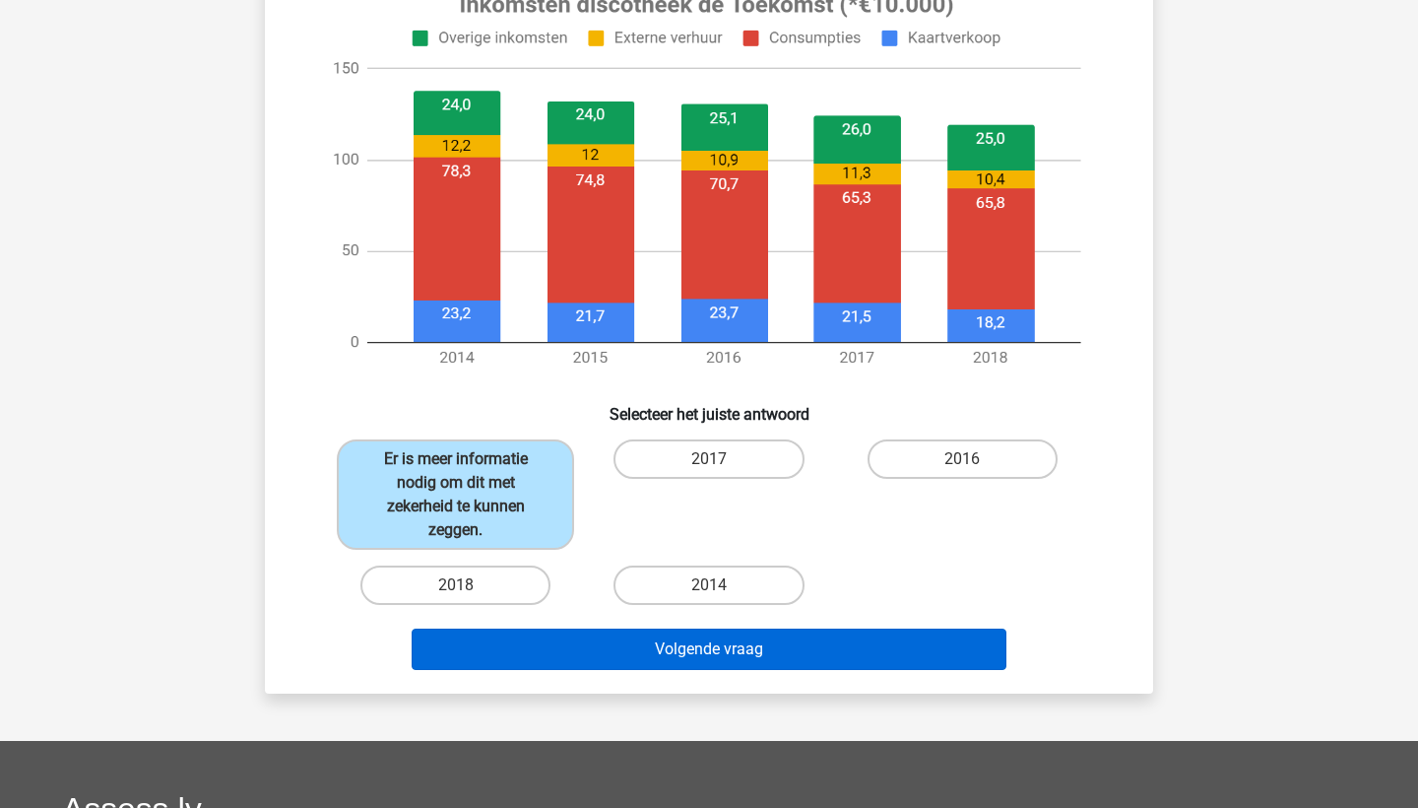
click at [594, 656] on button "Volgende vraag" at bounding box center [710, 648] width 596 height 41
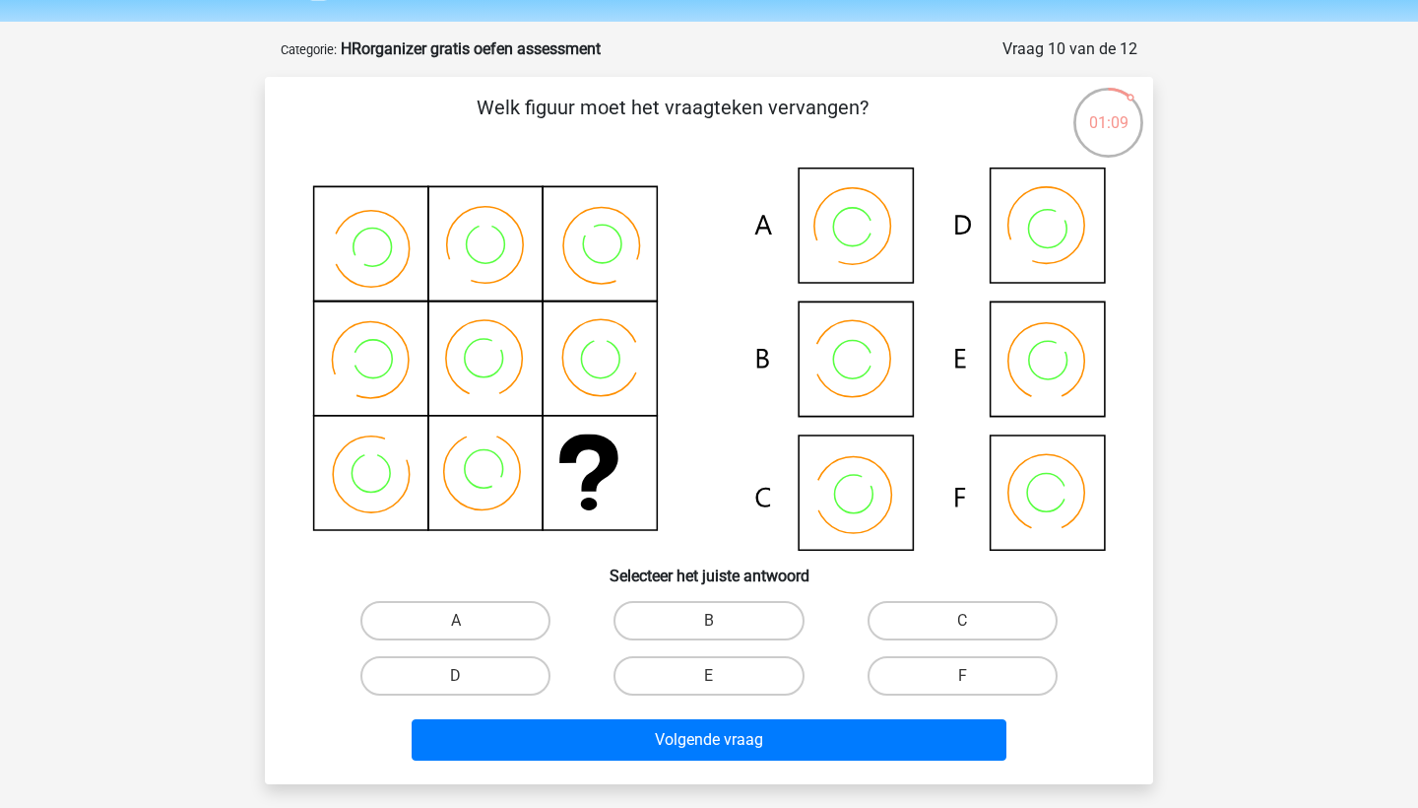
scroll to position [57, 0]
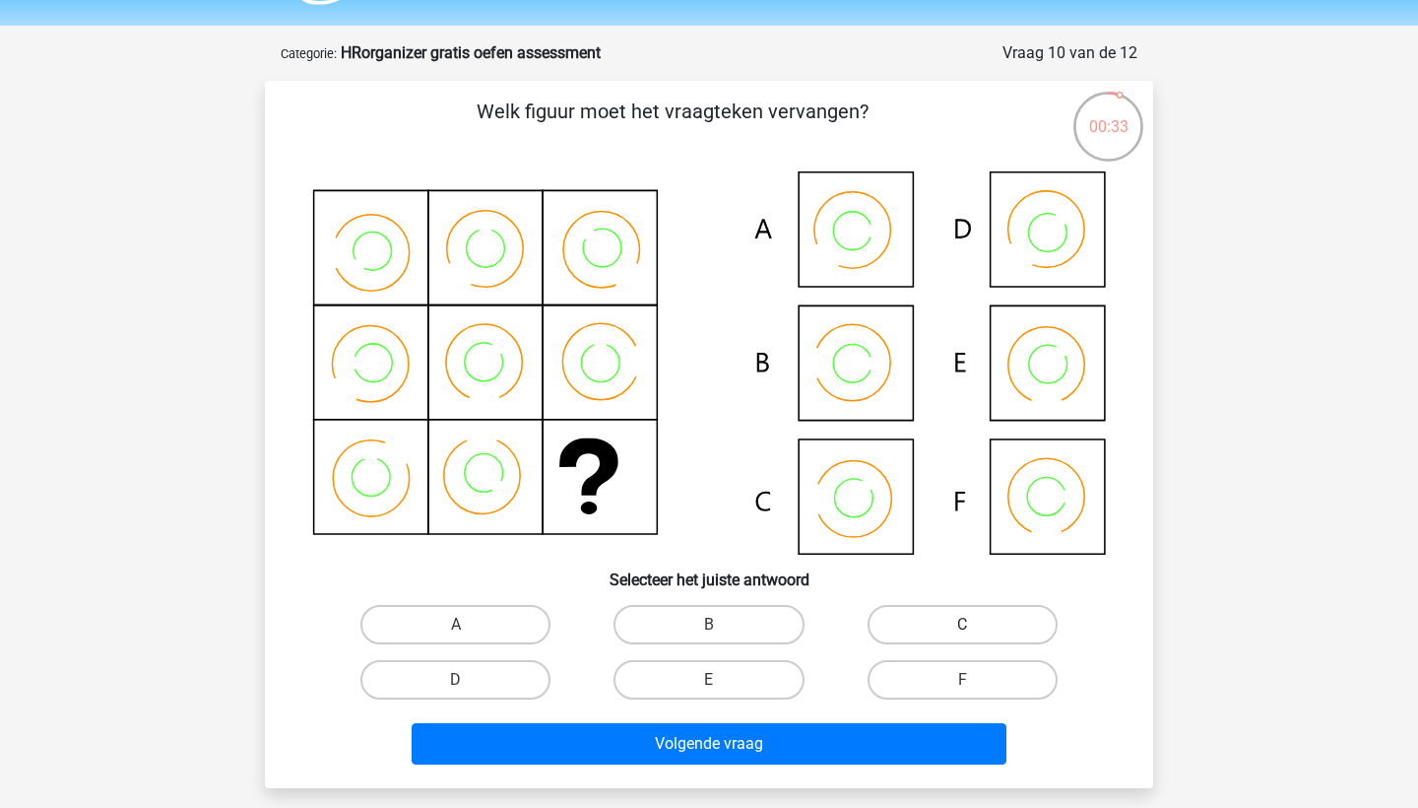
click at [889, 623] on label "C" at bounding box center [963, 624] width 190 height 39
click at [962, 624] on input "C" at bounding box center [968, 630] width 13 height 13
radio input "true"
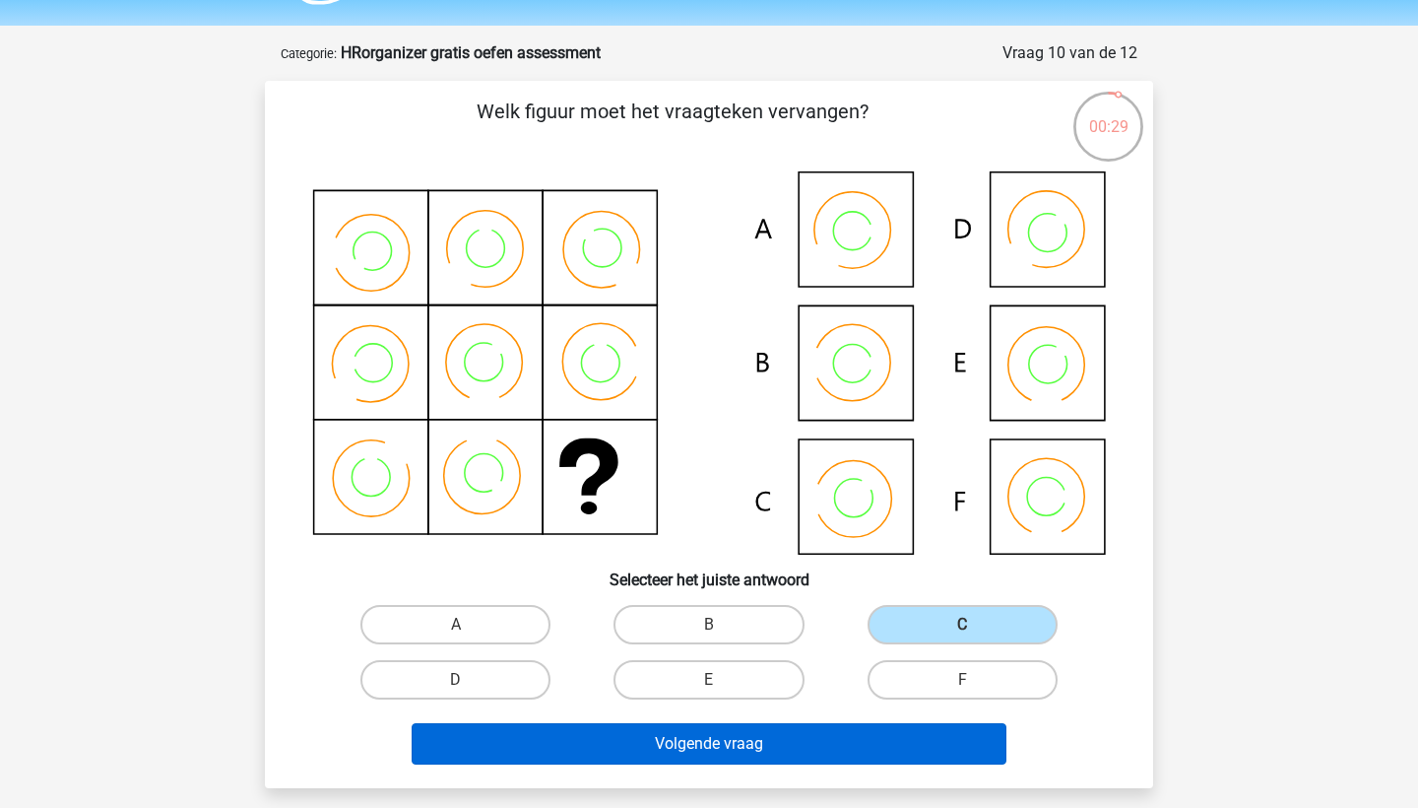
click at [827, 738] on button "Volgende vraag" at bounding box center [710, 743] width 596 height 41
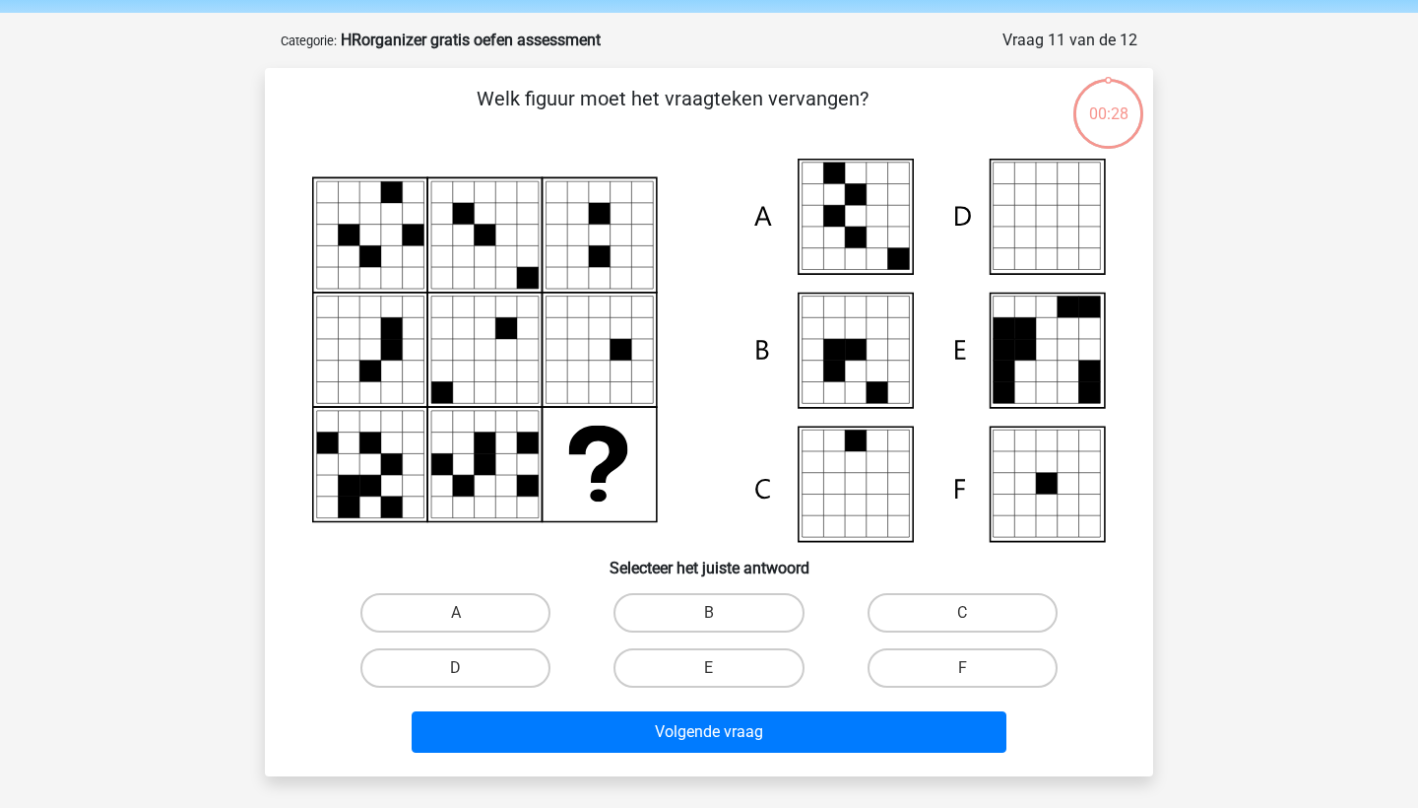
scroll to position [70, 0]
click at [489, 632] on div "A" at bounding box center [455, 612] width 253 height 55
click at [489, 630] on label "A" at bounding box center [455, 612] width 190 height 39
click at [469, 625] on input "A" at bounding box center [462, 619] width 13 height 13
radio input "true"
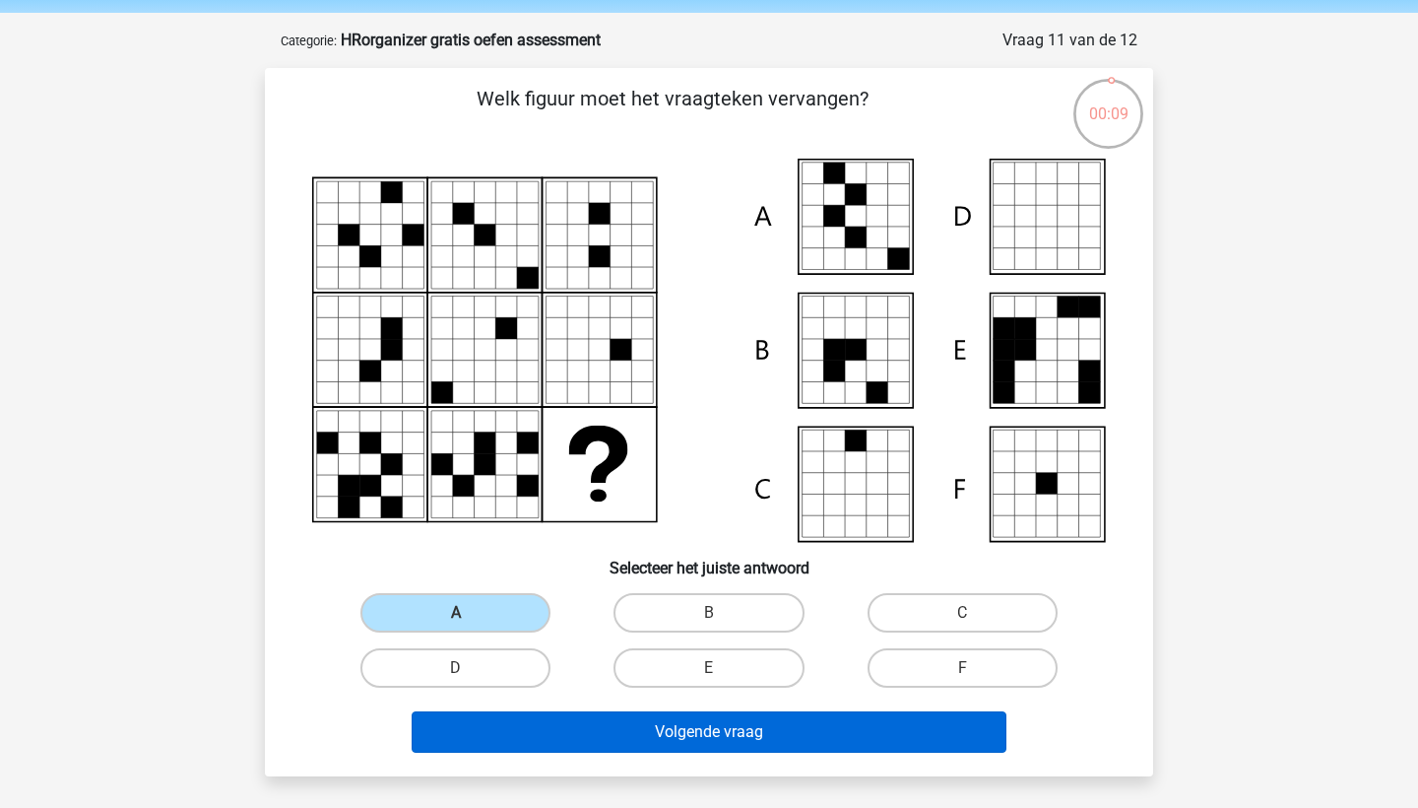
click at [534, 746] on button "Volgende vraag" at bounding box center [710, 731] width 596 height 41
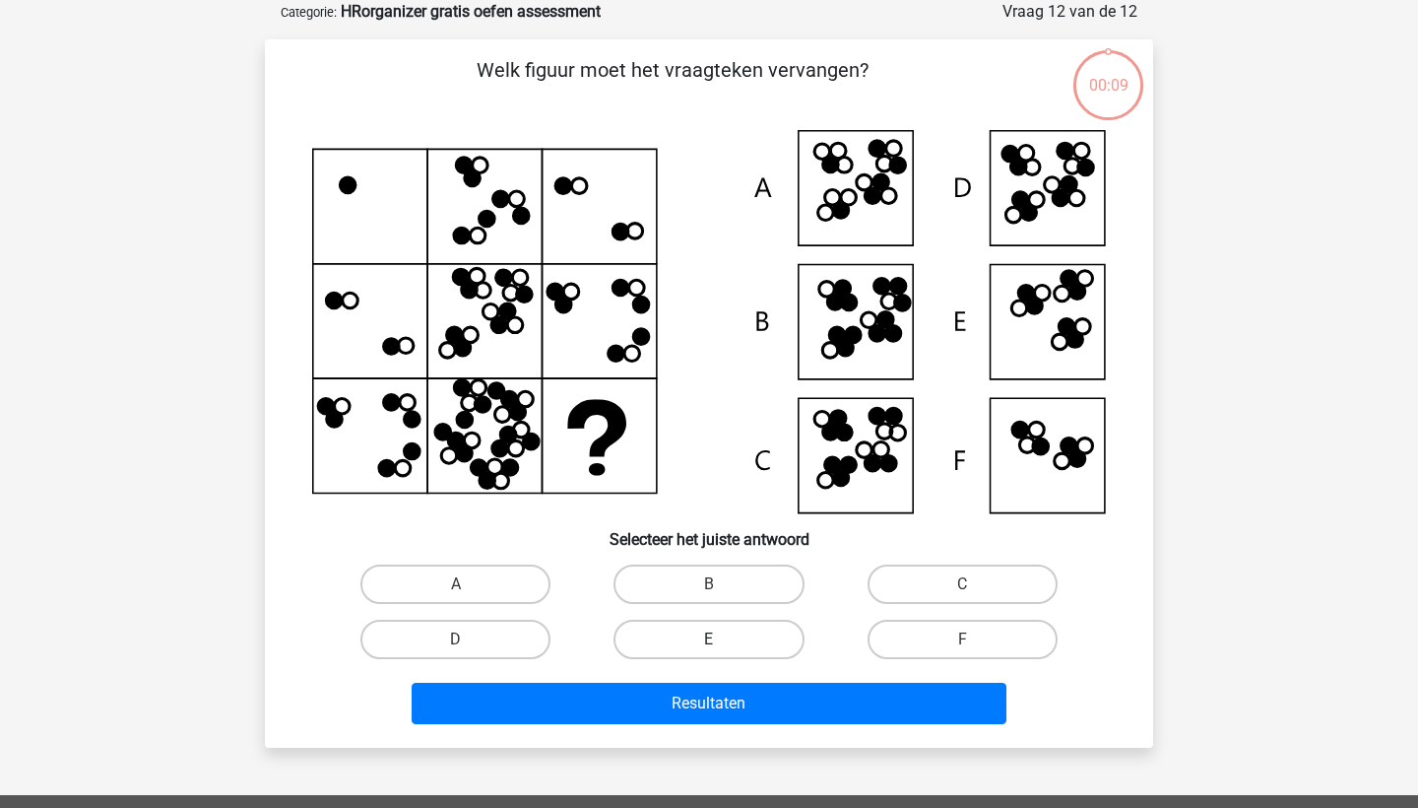
scroll to position [68, 0]
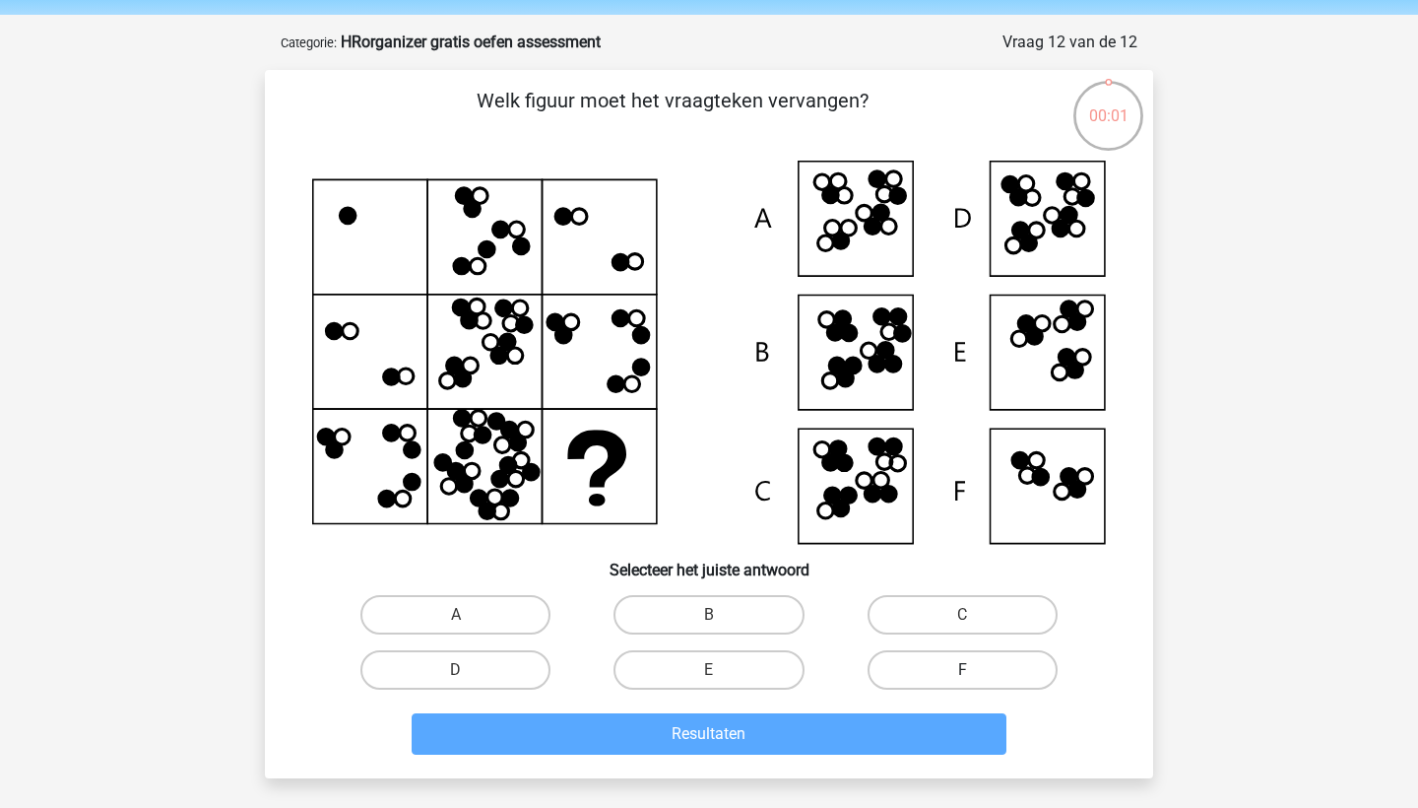
click at [915, 669] on label "F" at bounding box center [963, 669] width 190 height 39
click at [962, 670] on input "F" at bounding box center [968, 676] width 13 height 13
radio input "true"
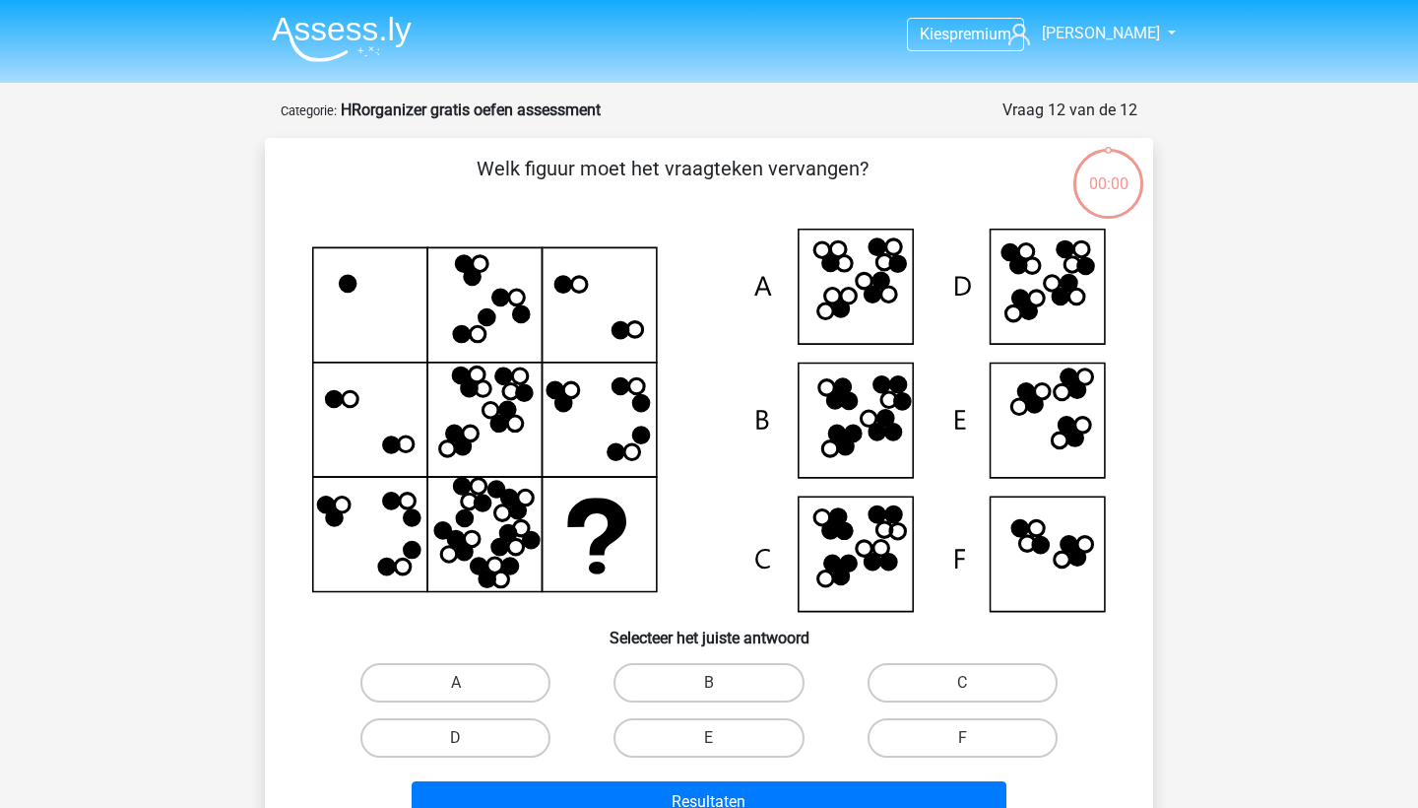
scroll to position [68, 0]
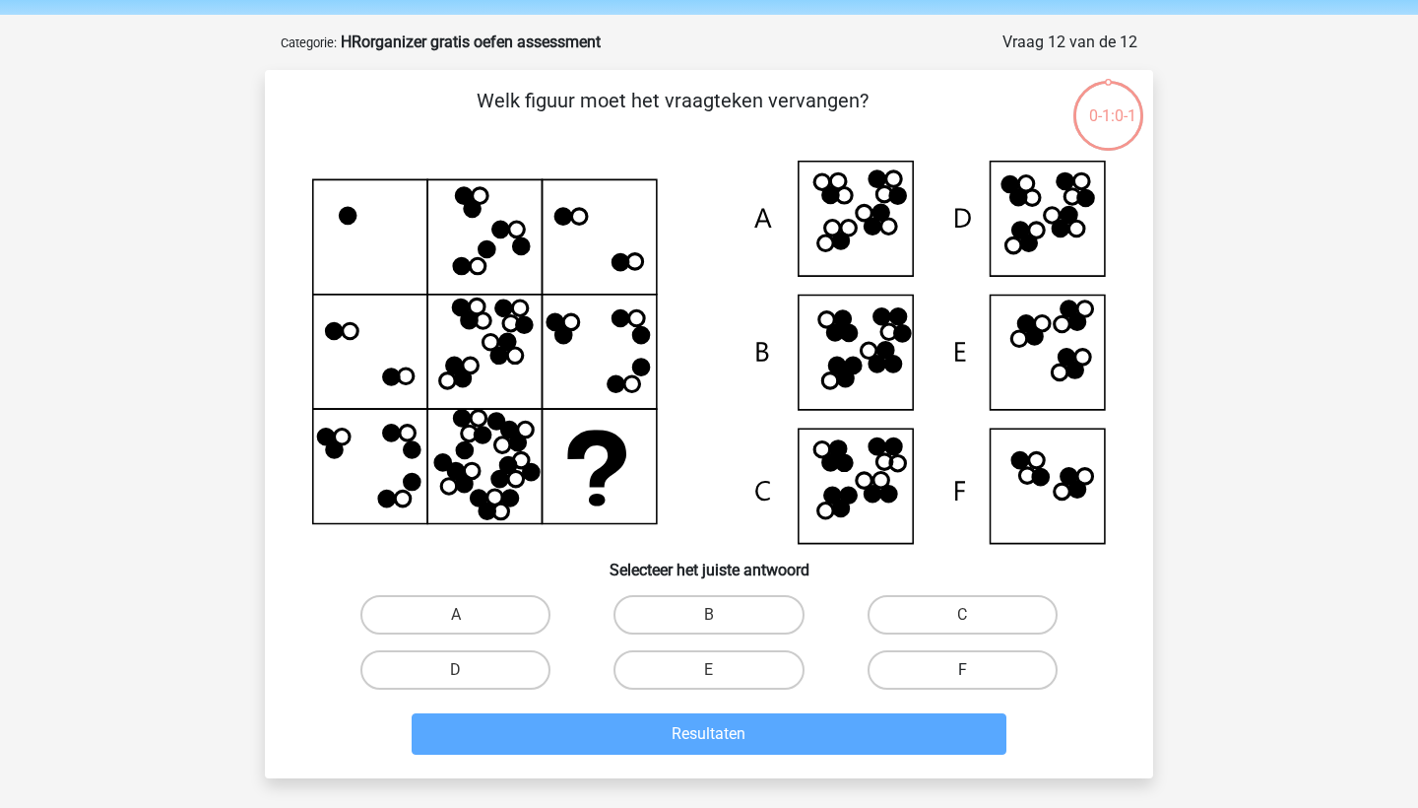
click at [951, 664] on label "F" at bounding box center [963, 669] width 190 height 39
click at [962, 670] on input "F" at bounding box center [968, 676] width 13 height 13
radio input "true"
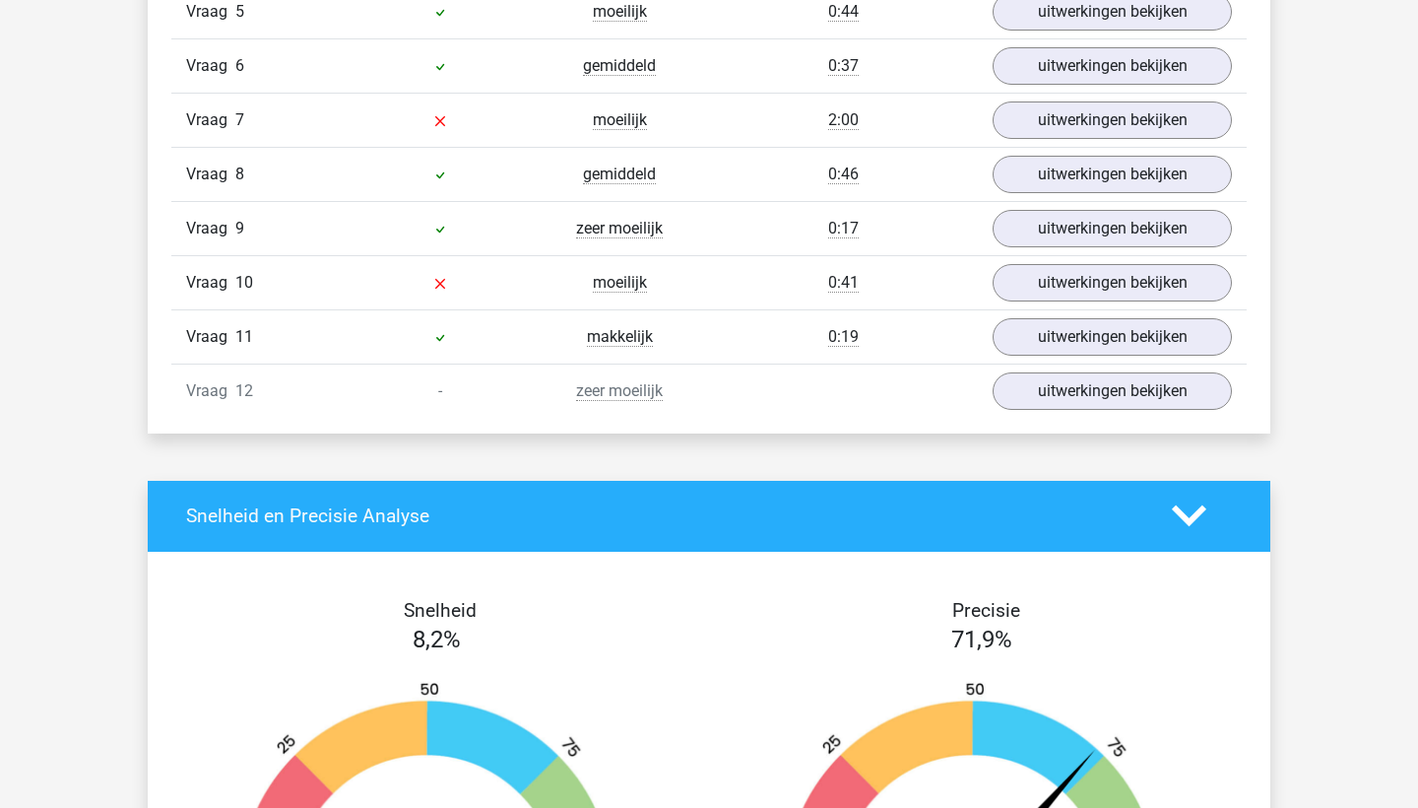
scroll to position [2423, 0]
click at [1146, 379] on link "uitwerkingen bekijken" at bounding box center [1112, 390] width 275 height 43
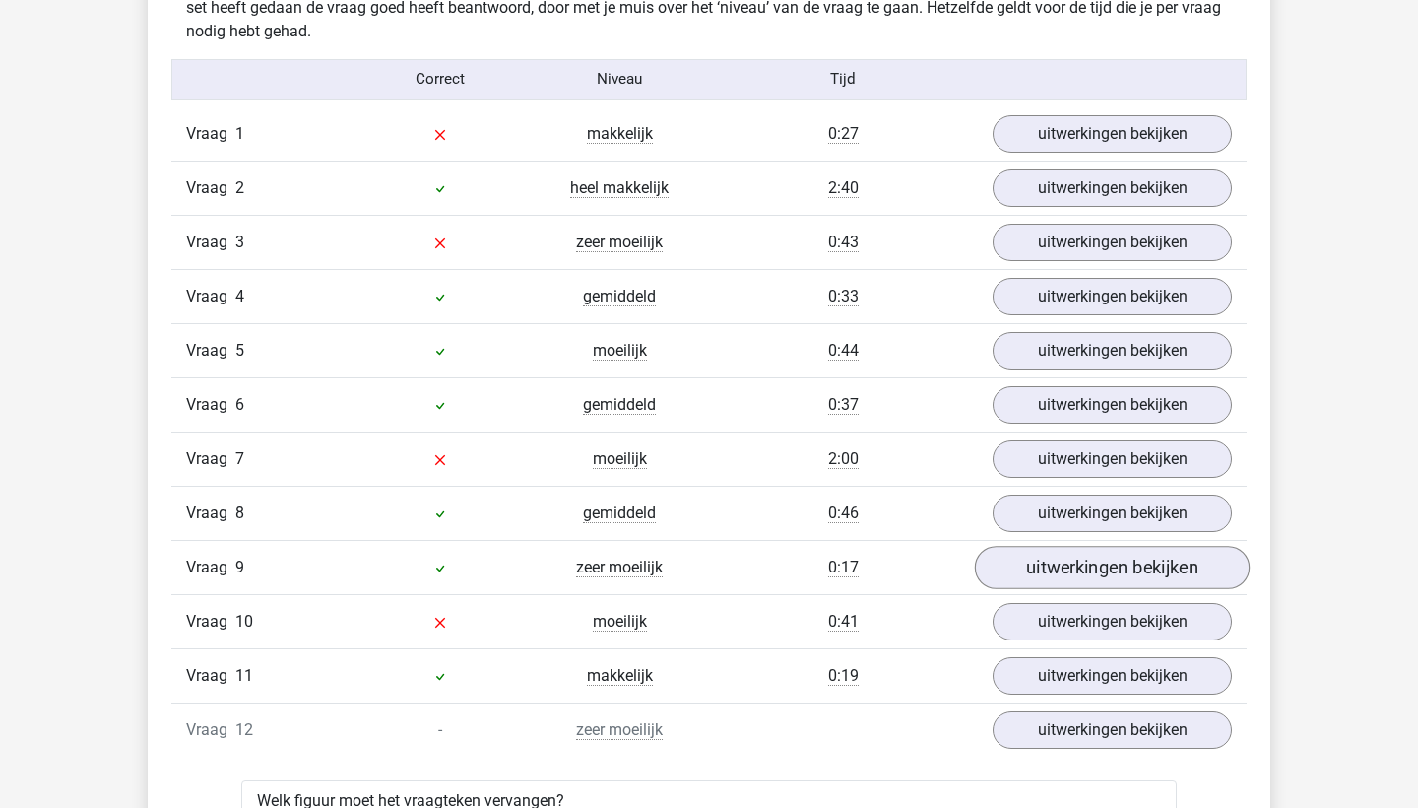
scroll to position [2036, 0]
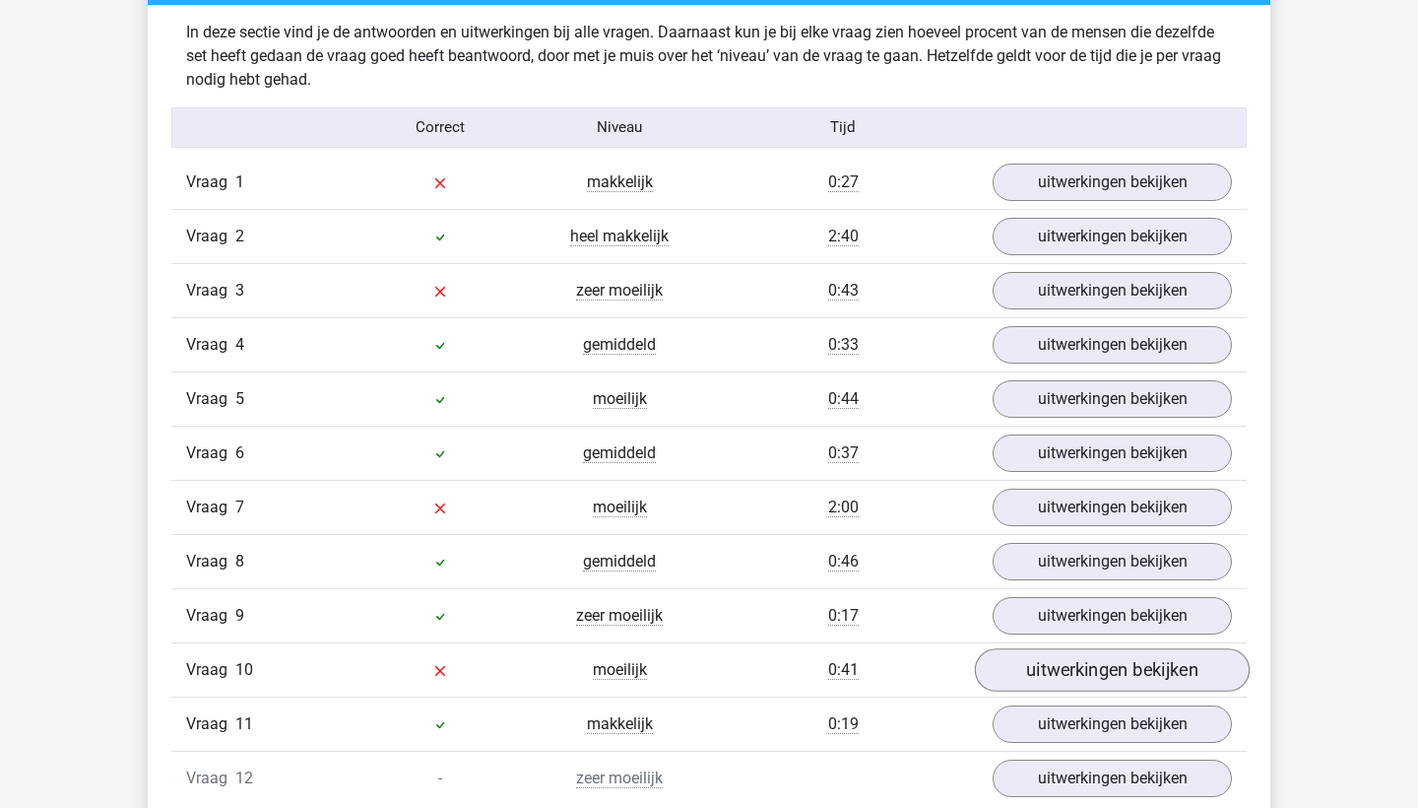
click at [1059, 659] on link "uitwerkingen bekijken" at bounding box center [1112, 669] width 275 height 43
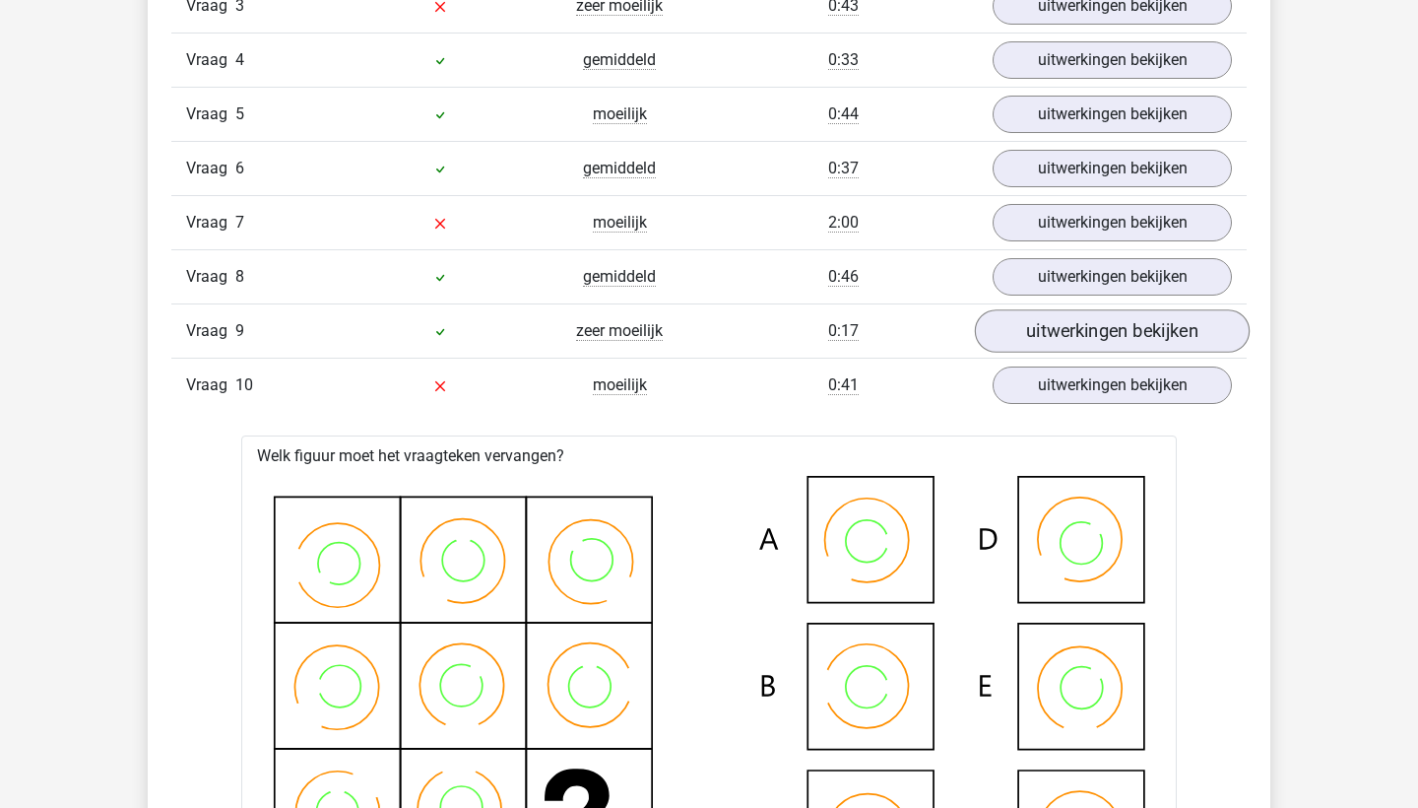
scroll to position [2319, 0]
click at [1091, 235] on link "uitwerkingen bekijken" at bounding box center [1112, 223] width 275 height 43
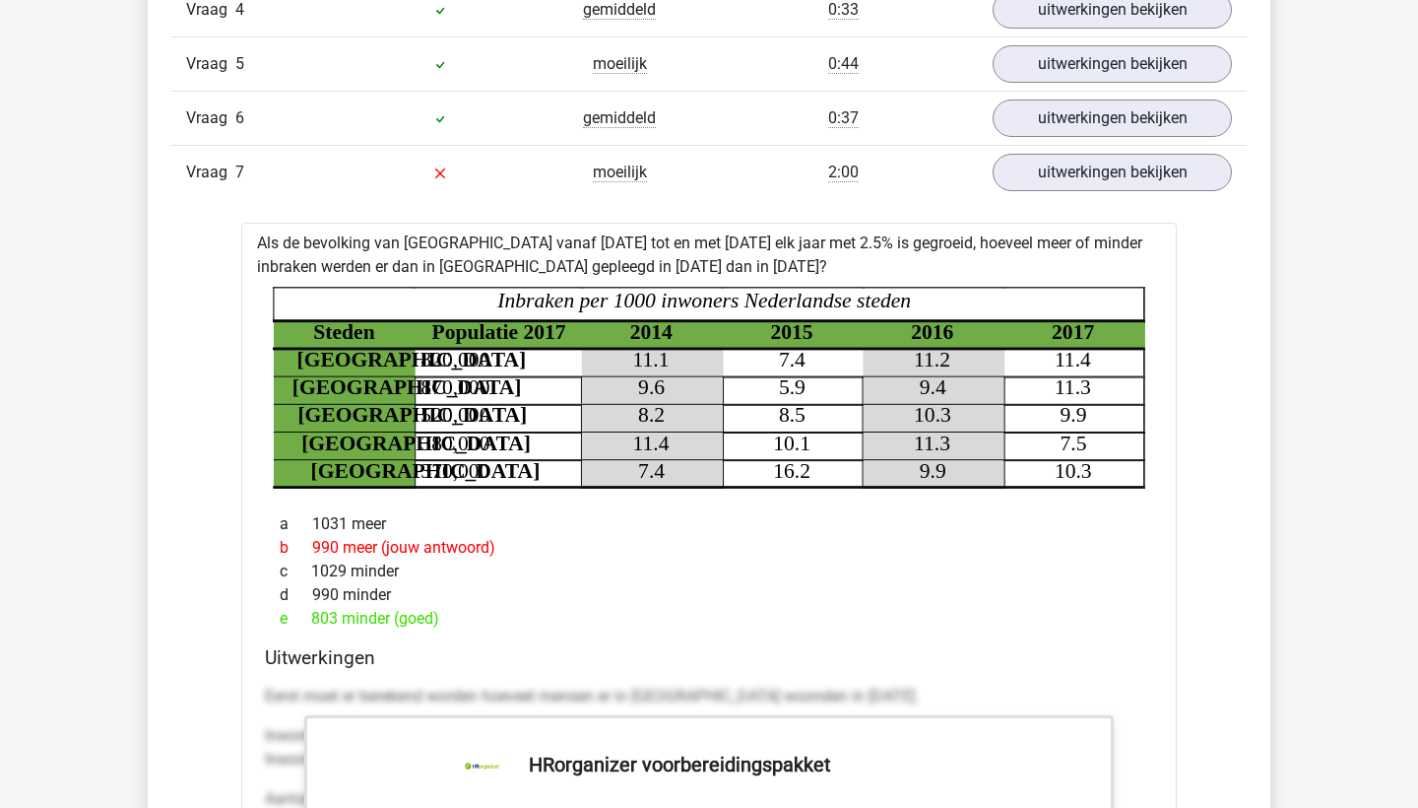
scroll to position [1832, 0]
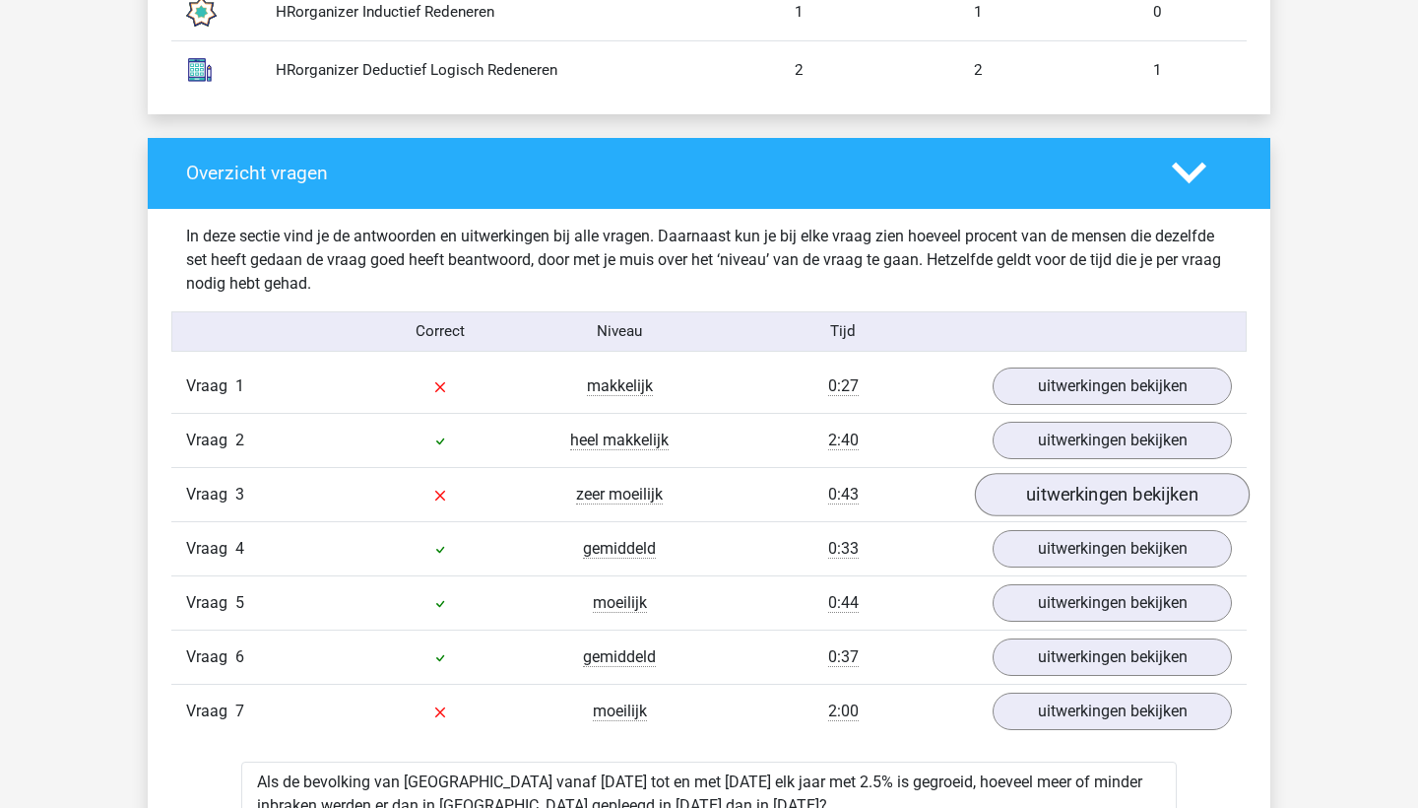
click at [1018, 482] on link "uitwerkingen bekijken" at bounding box center [1112, 494] width 275 height 43
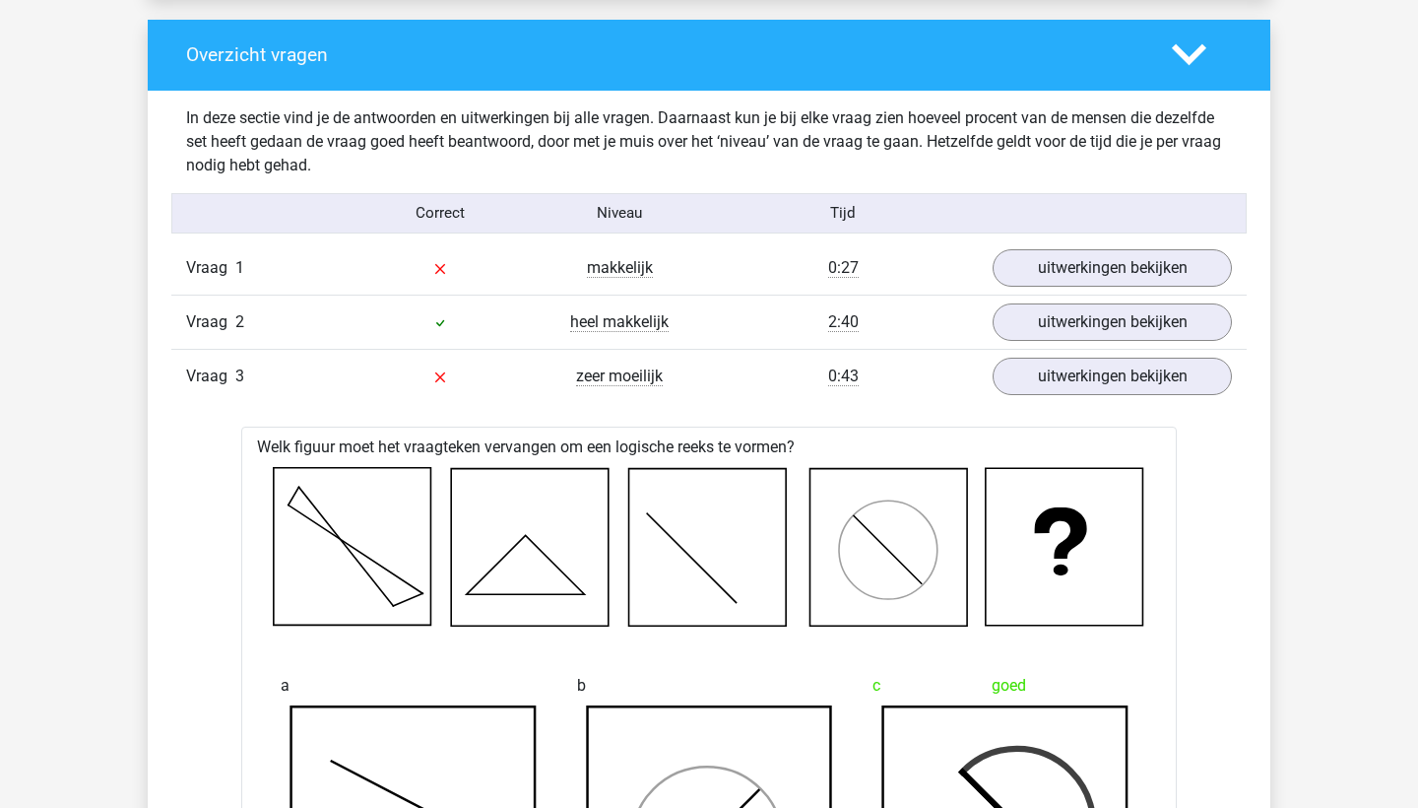
scroll to position [1943, 0]
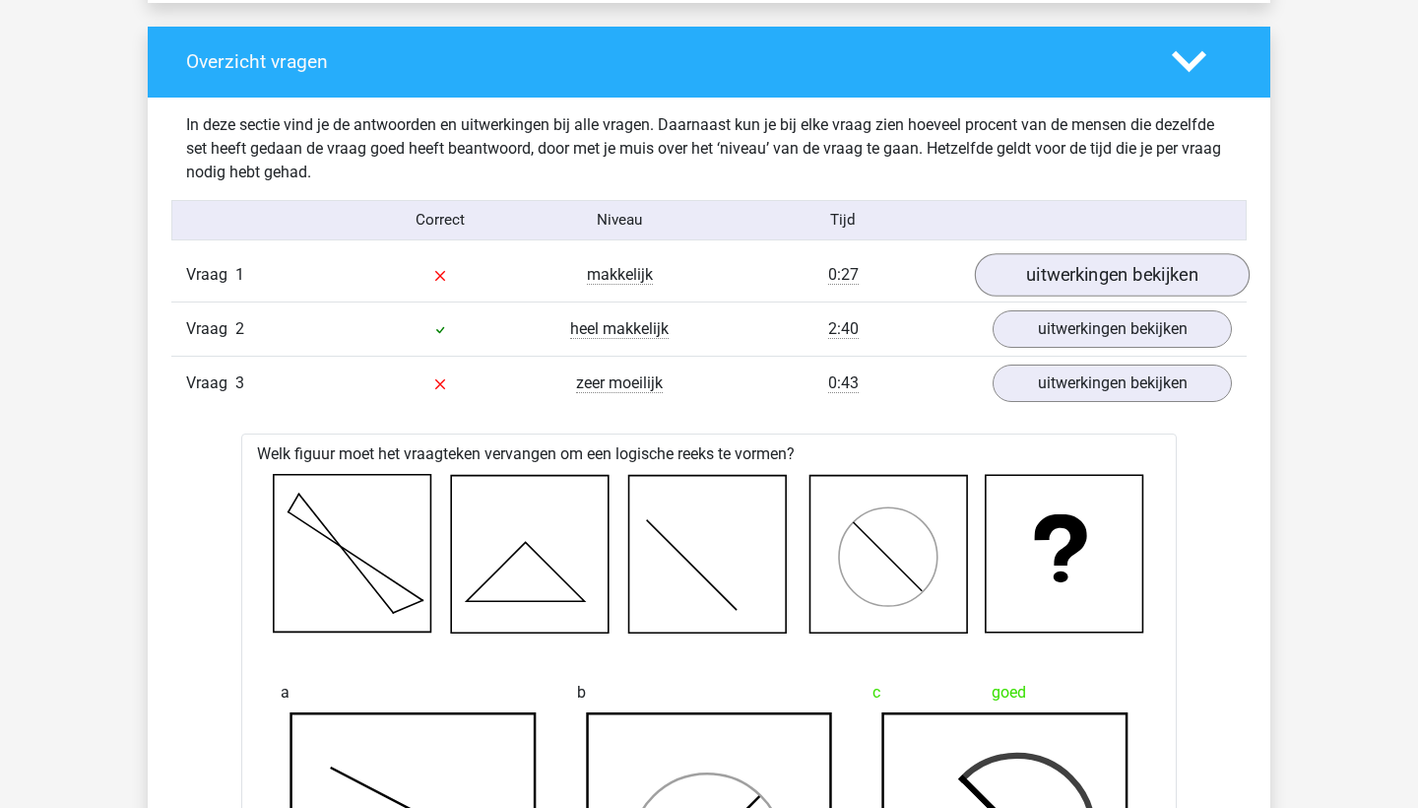
click at [1075, 272] on link "uitwerkingen bekijken" at bounding box center [1112, 274] width 275 height 43
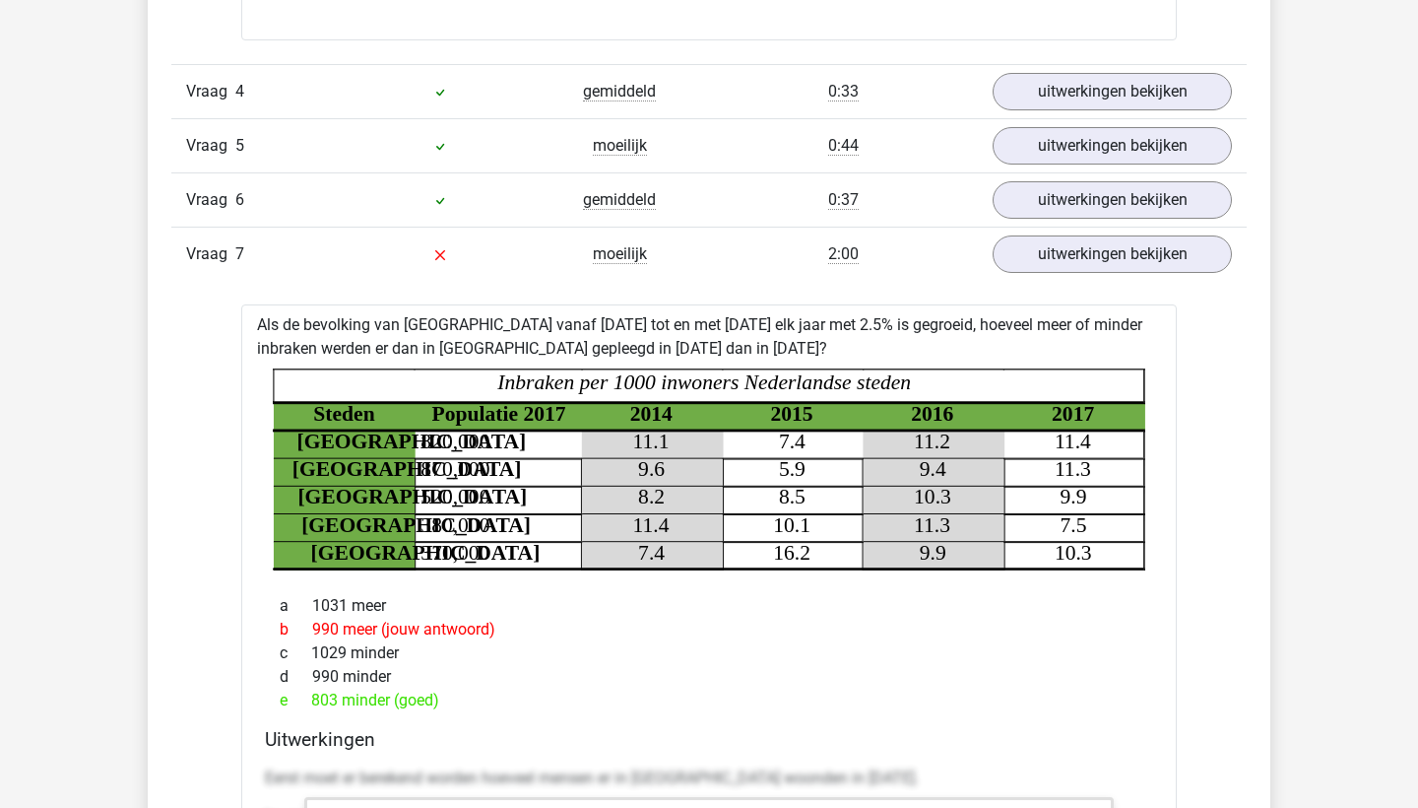
scroll to position [4887, 0]
